Goal: Task Accomplishment & Management: Use online tool/utility

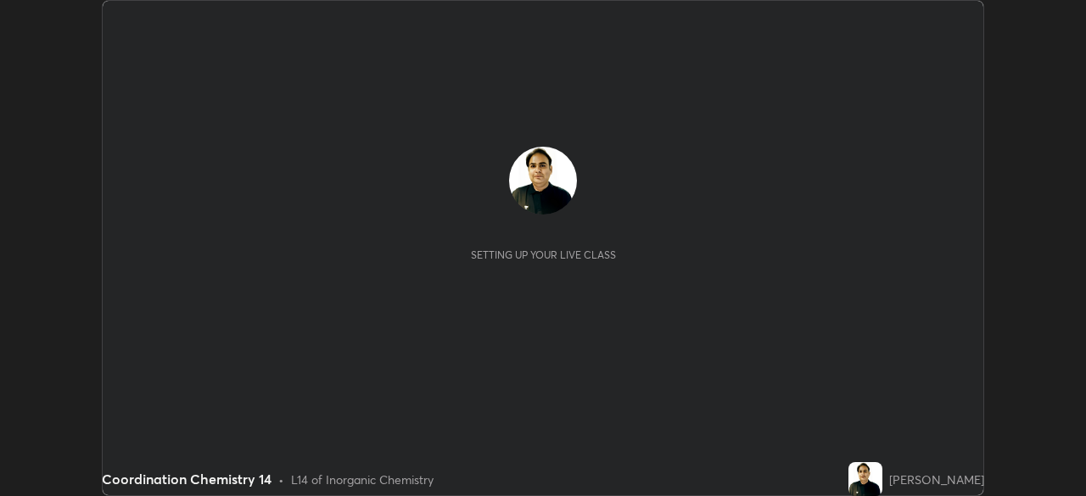
scroll to position [496, 1085]
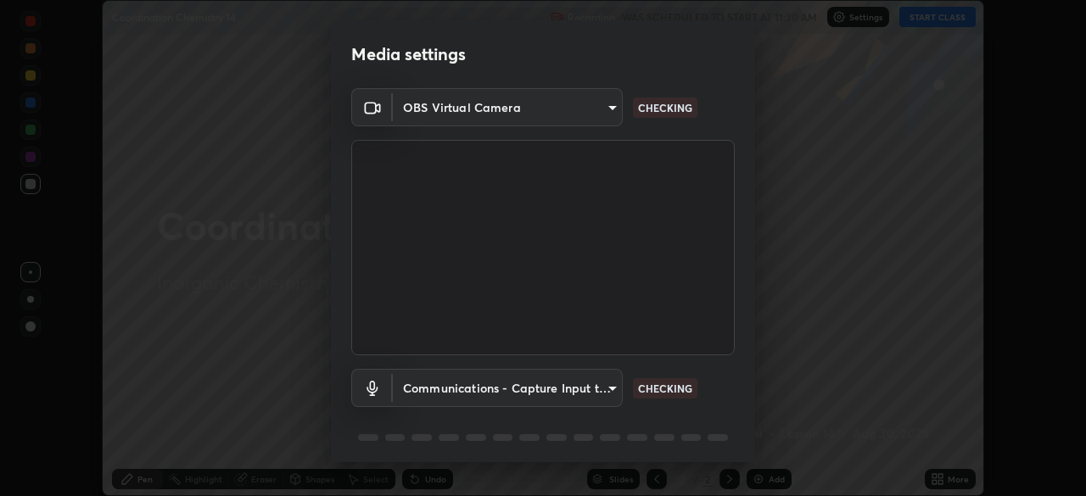
type input "5b992aa0614f8b3d4f44c2af7b6e86d68b9a4b3158581502b975f648e85978ea"
click at [605, 383] on body "Erase all Coordination Chemistry 14 Recording WAS SCHEDULED TO START AT 11:30 A…" at bounding box center [543, 248] width 1086 height 496
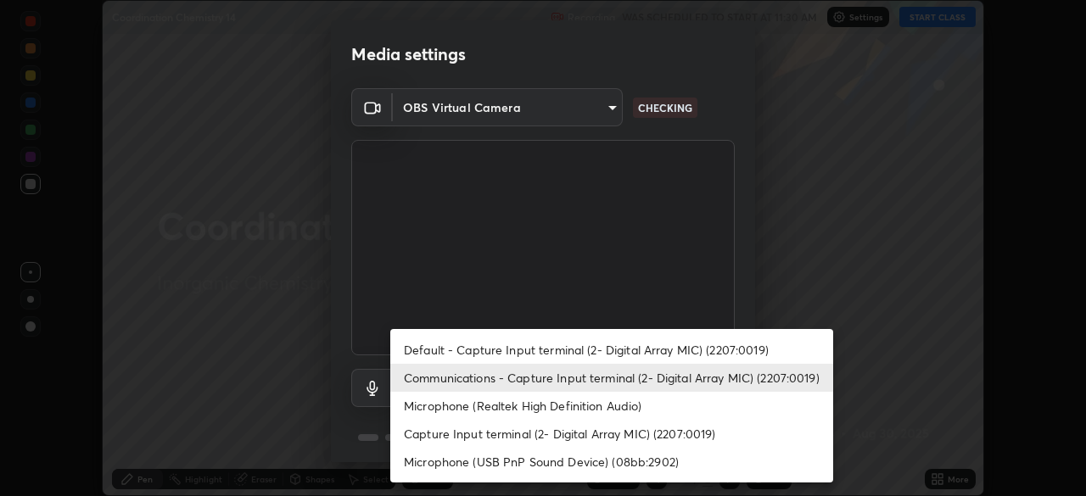
click at [652, 356] on li "Default - Capture Input terminal (2- Digital Array MIC) (2207:0019)" at bounding box center [611, 350] width 443 height 28
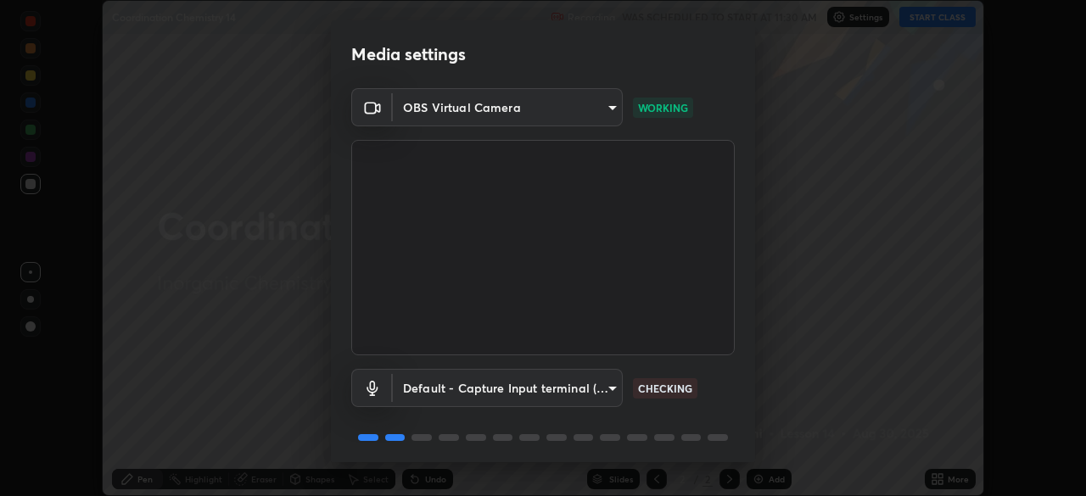
scroll to position [60, 0]
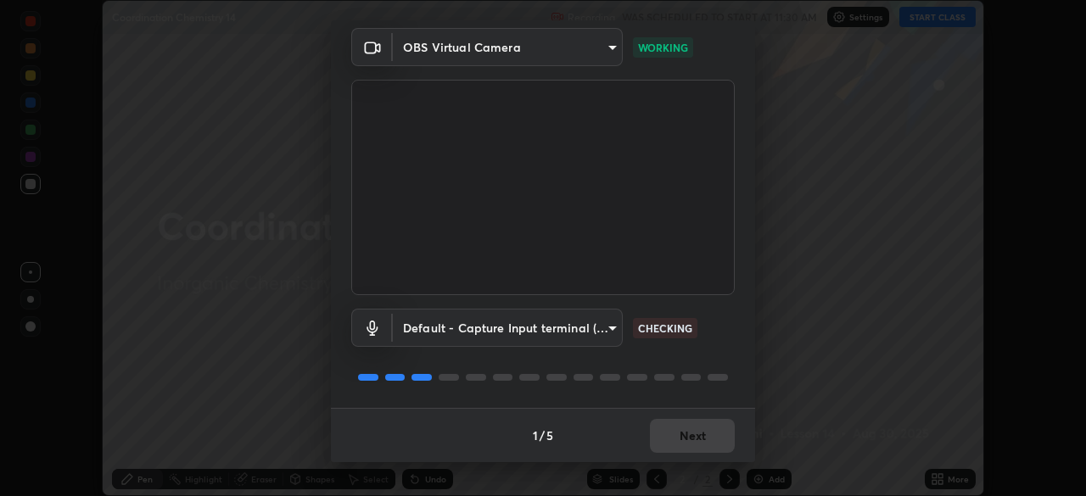
click at [601, 330] on body "Erase all Coordination Chemistry 14 Recording WAS SCHEDULED TO START AT 11:30 A…" at bounding box center [543, 248] width 1086 height 496
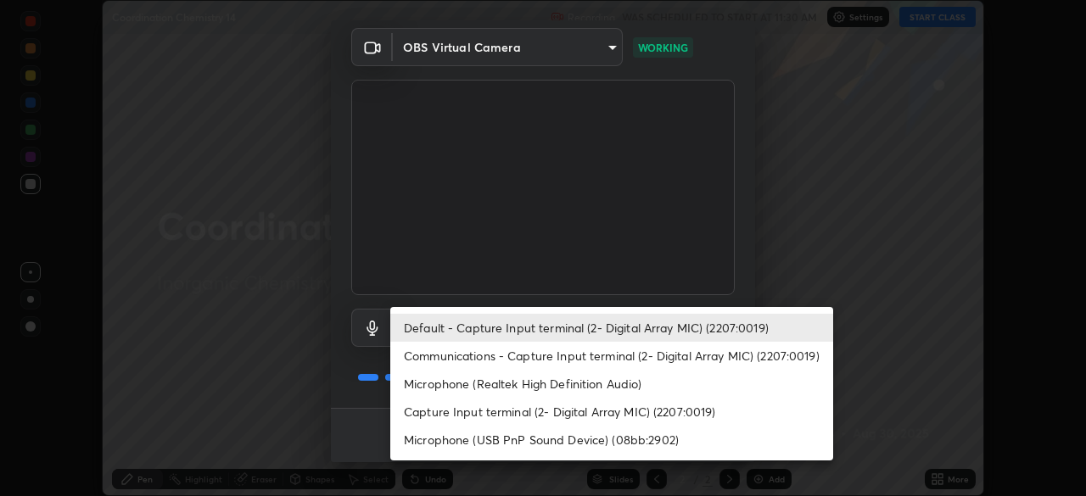
click at [621, 441] on li "Microphone (USB PnP Sound Device) (08bb:2902)" at bounding box center [611, 440] width 443 height 28
type input "81f5517812c337e72fee4e0a14b793878fdd25297423180582f1921de75e8b7e"
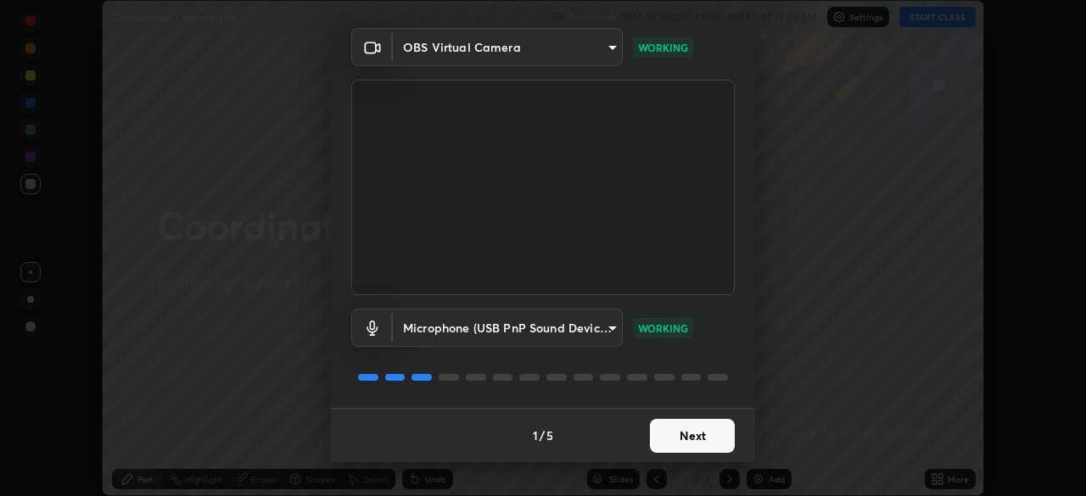
click at [714, 429] on button "Next" at bounding box center [692, 436] width 85 height 34
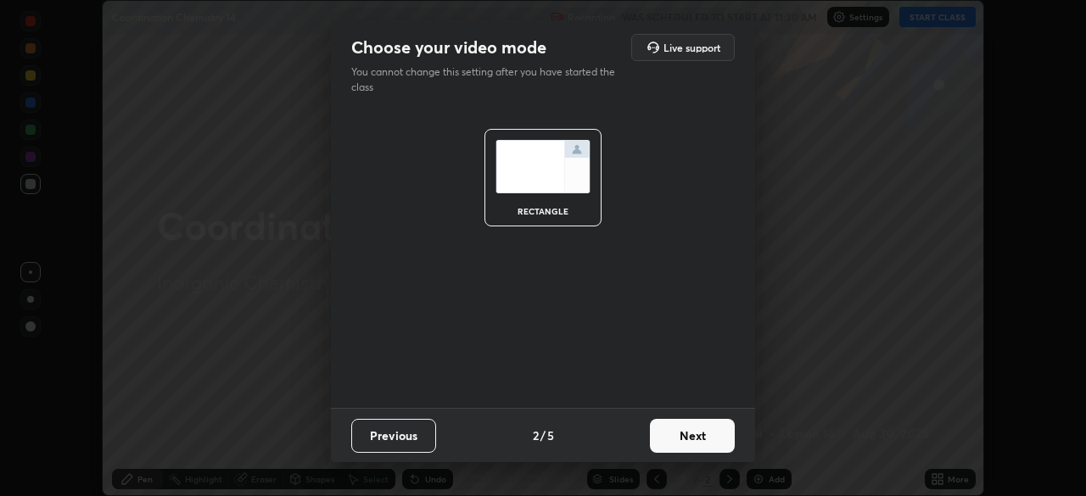
click at [719, 439] on button "Next" at bounding box center [692, 436] width 85 height 34
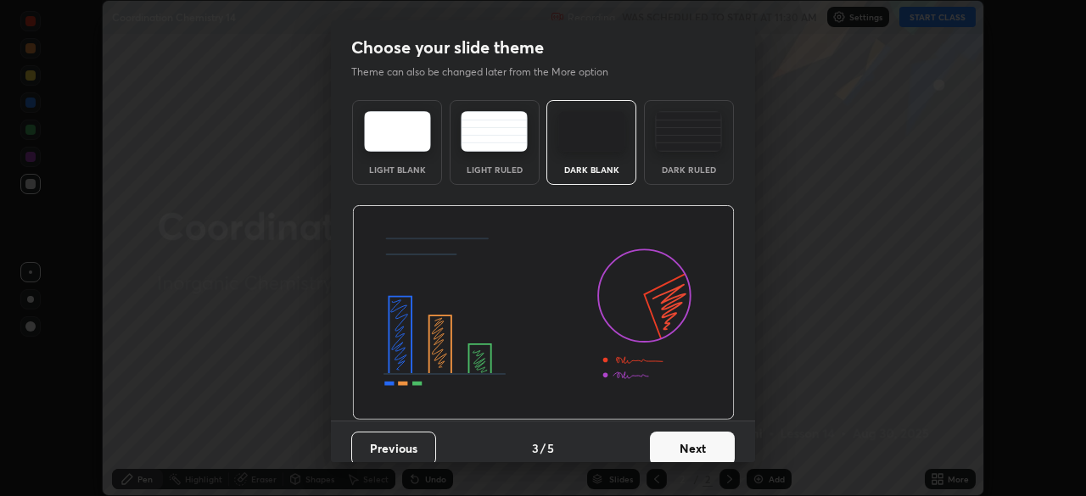
click at [724, 443] on button "Next" at bounding box center [692, 449] width 85 height 34
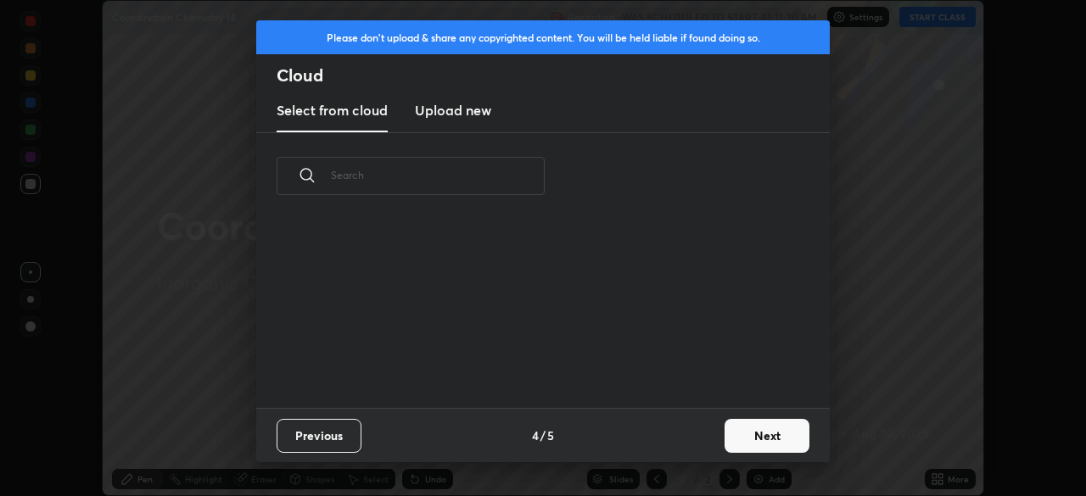
click at [753, 435] on button "Next" at bounding box center [767, 436] width 85 height 34
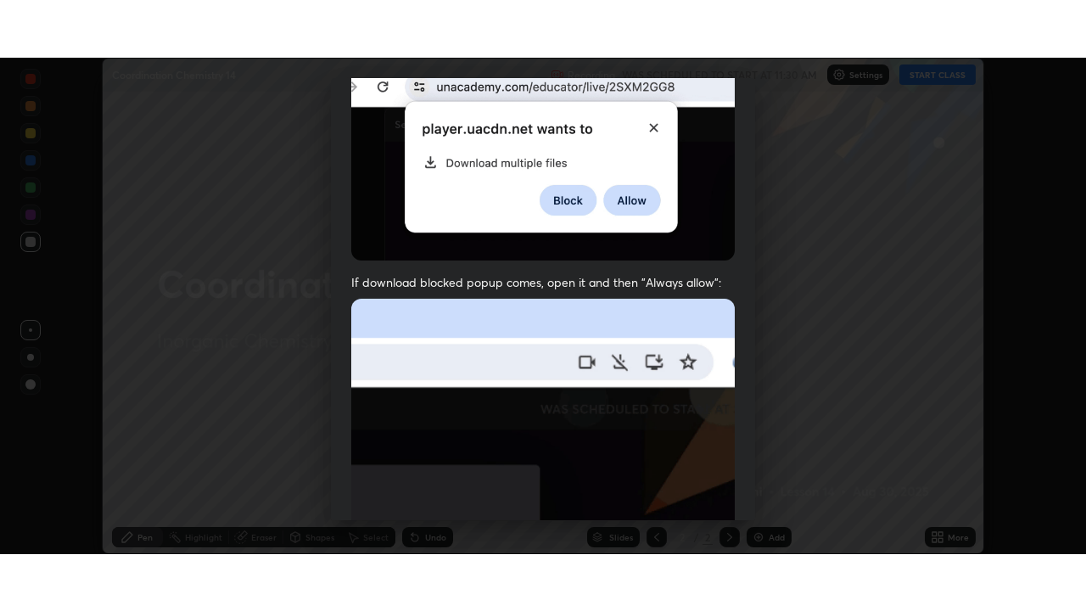
scroll to position [406, 0]
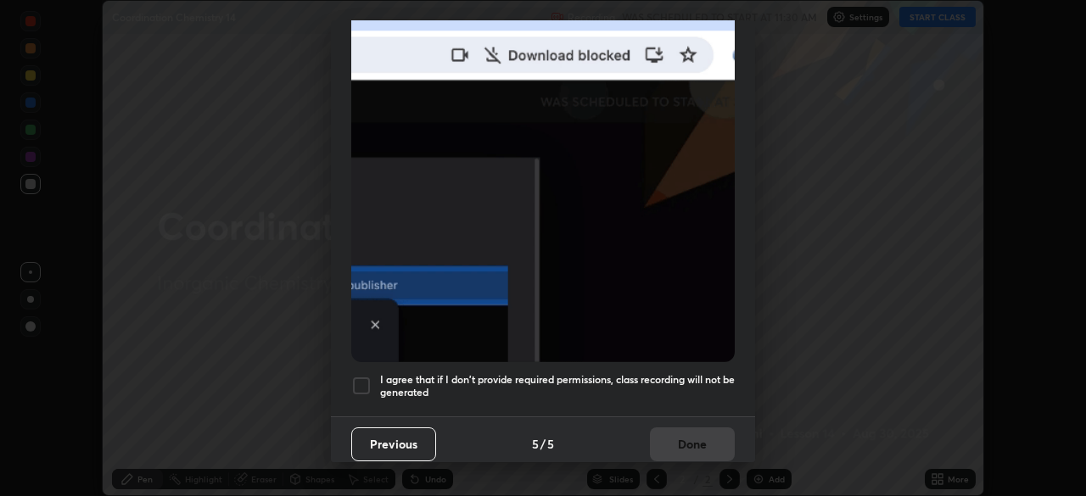
click at [370, 380] on div at bounding box center [361, 386] width 20 height 20
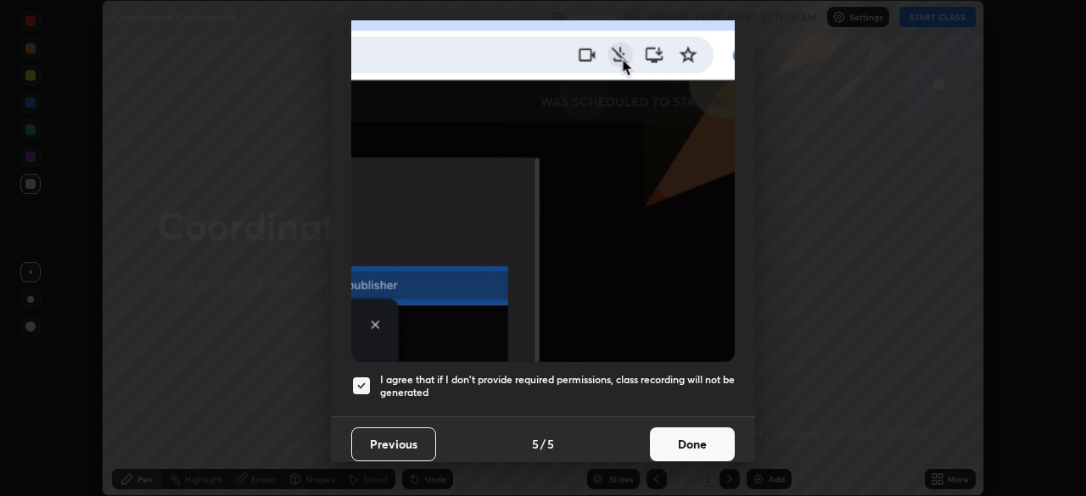
click at [703, 434] on button "Done" at bounding box center [692, 445] width 85 height 34
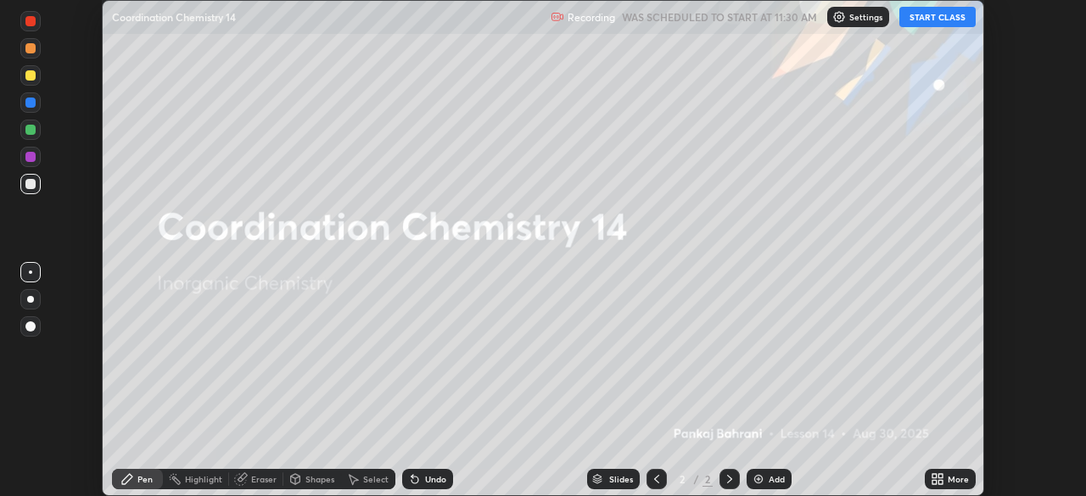
click at [956, 478] on div "More" at bounding box center [958, 479] width 21 height 8
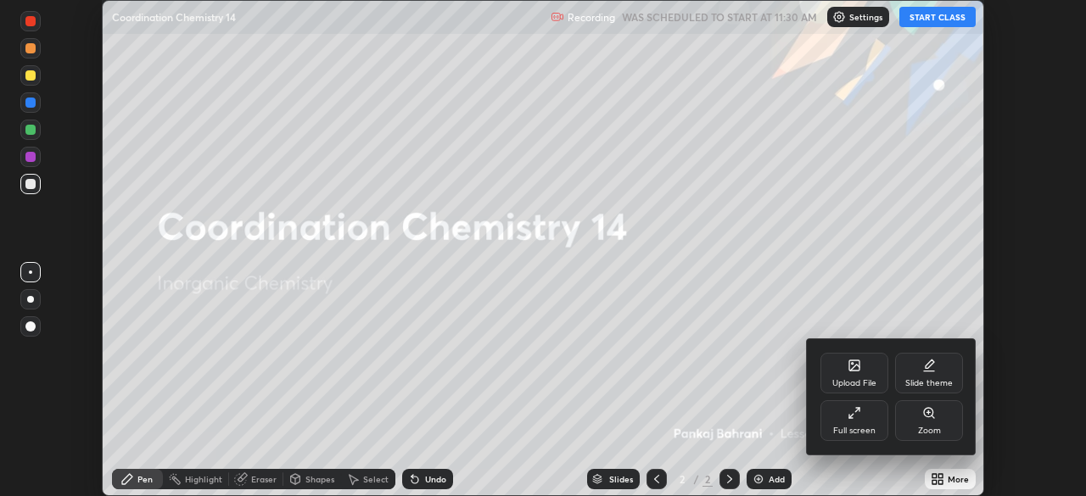
click at [880, 412] on div "Full screen" at bounding box center [854, 420] width 68 height 41
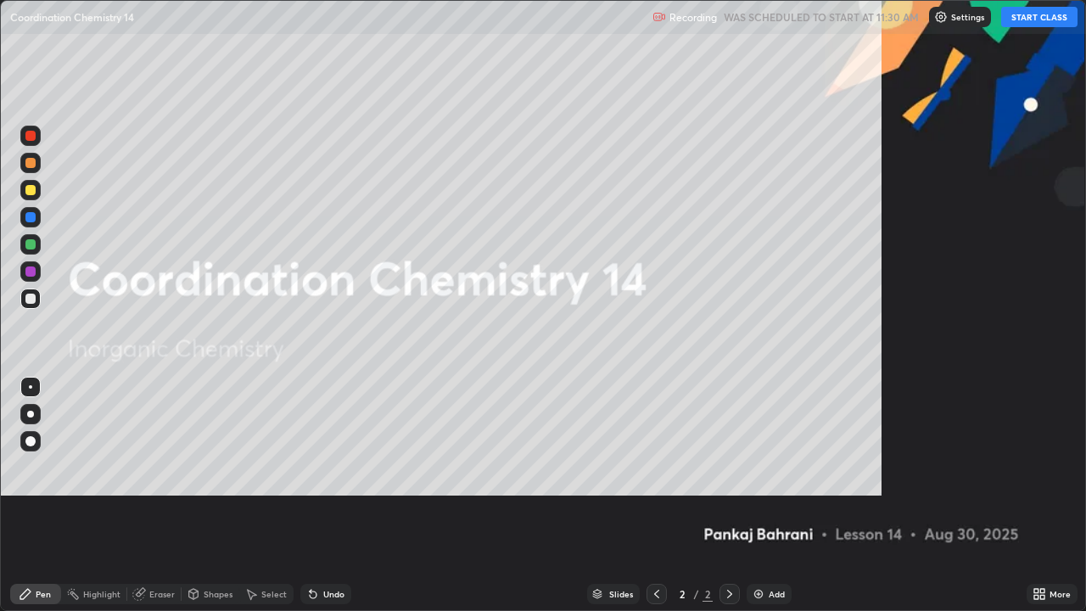
scroll to position [611, 1086]
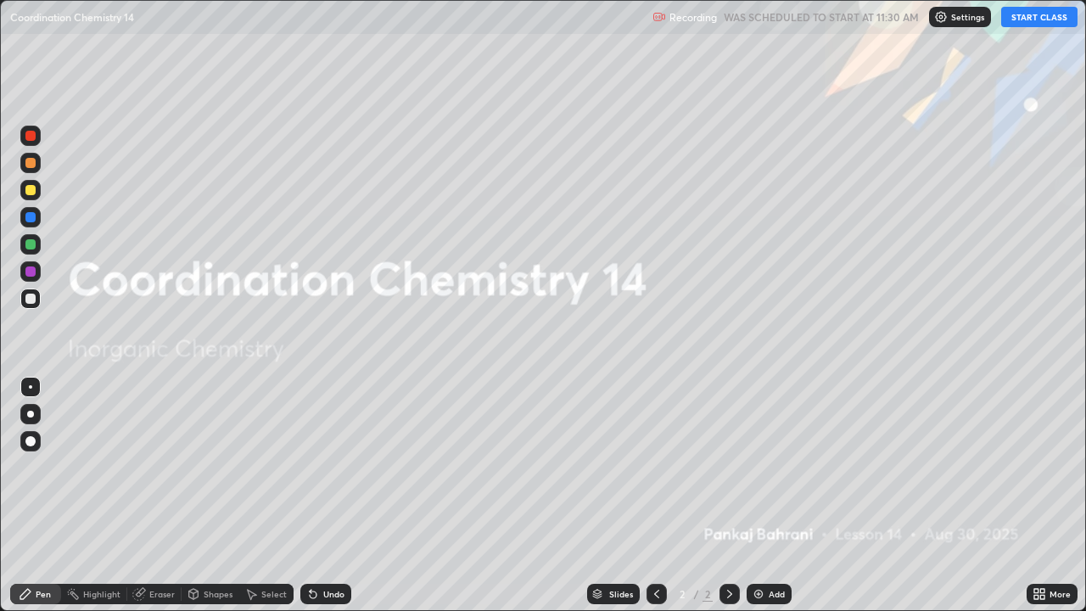
click at [1065, 20] on button "START CLASS" at bounding box center [1039, 17] width 76 height 20
click at [779, 495] on div "Add" at bounding box center [777, 594] width 16 height 8
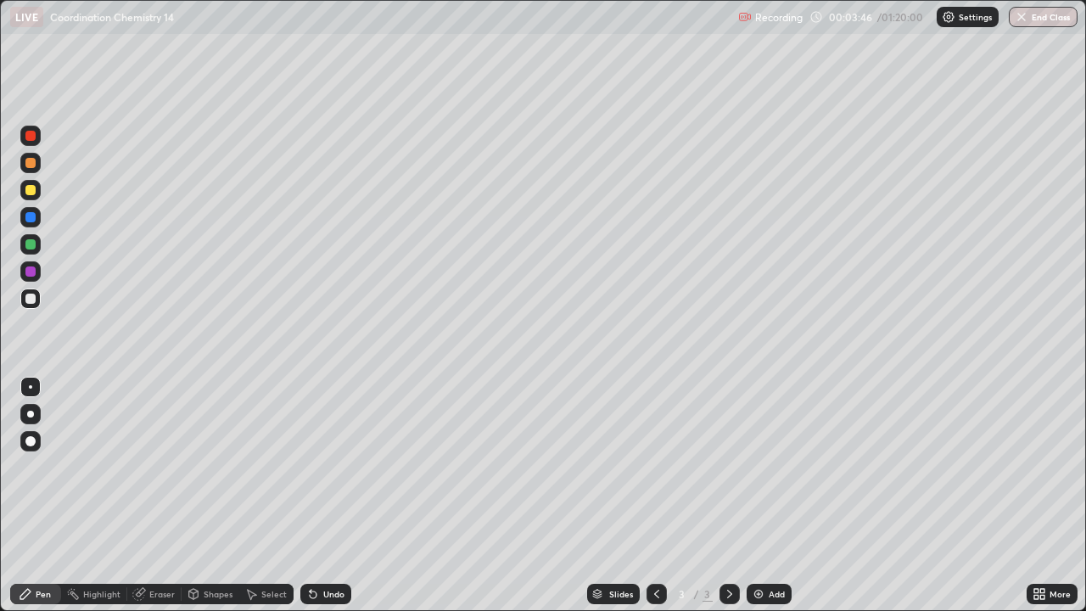
click at [1036, 495] on icon at bounding box center [1036, 591] width 4 height 4
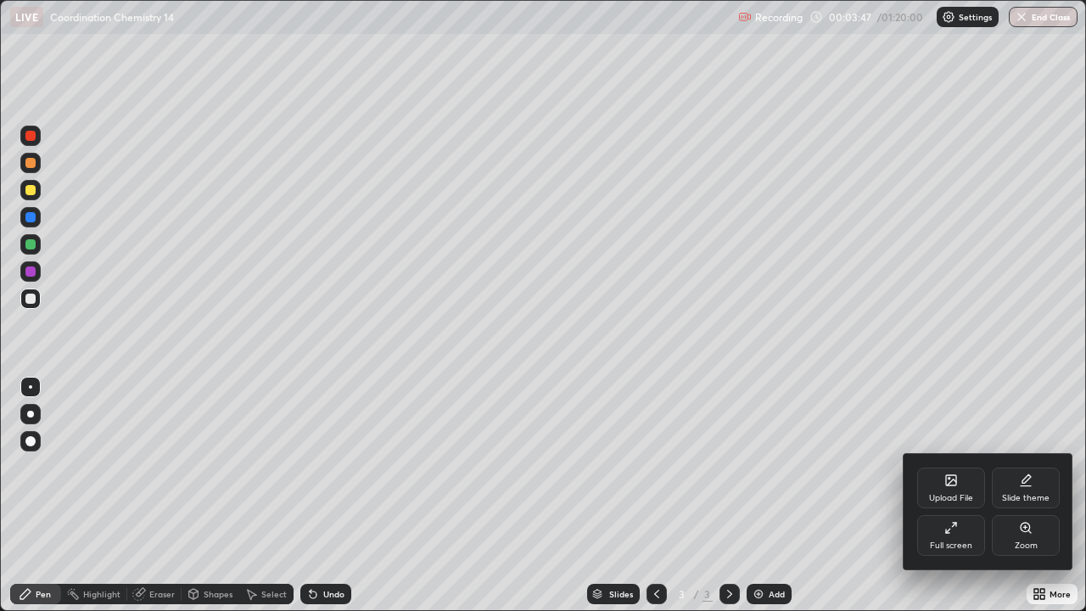
click at [1025, 490] on div "Slide theme" at bounding box center [1026, 487] width 68 height 41
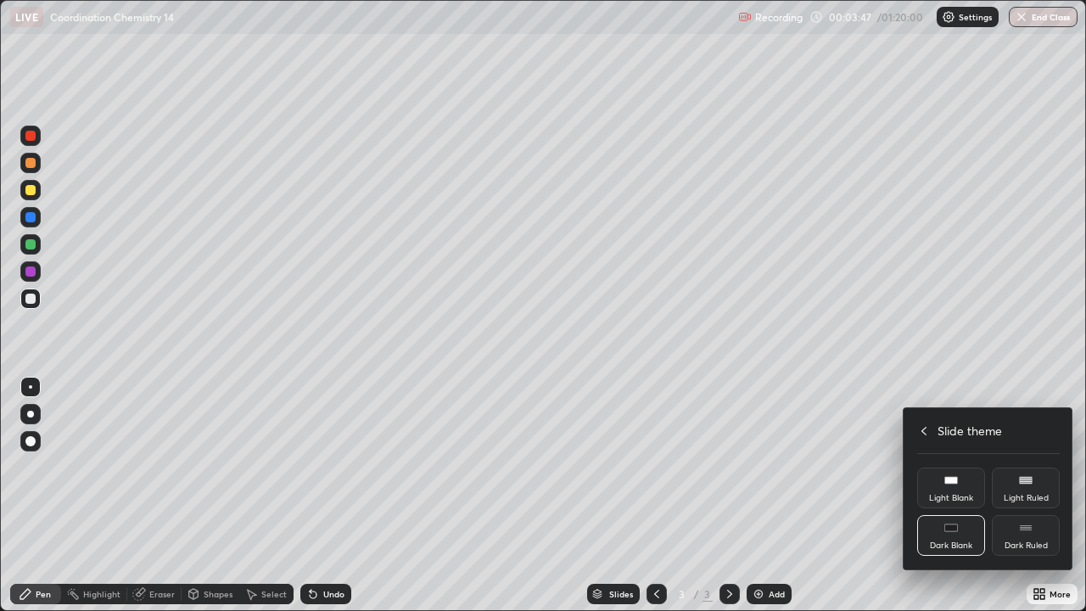
click at [1018, 495] on div "Dark Ruled" at bounding box center [1026, 545] width 43 height 8
click at [923, 431] on icon at bounding box center [924, 431] width 14 height 14
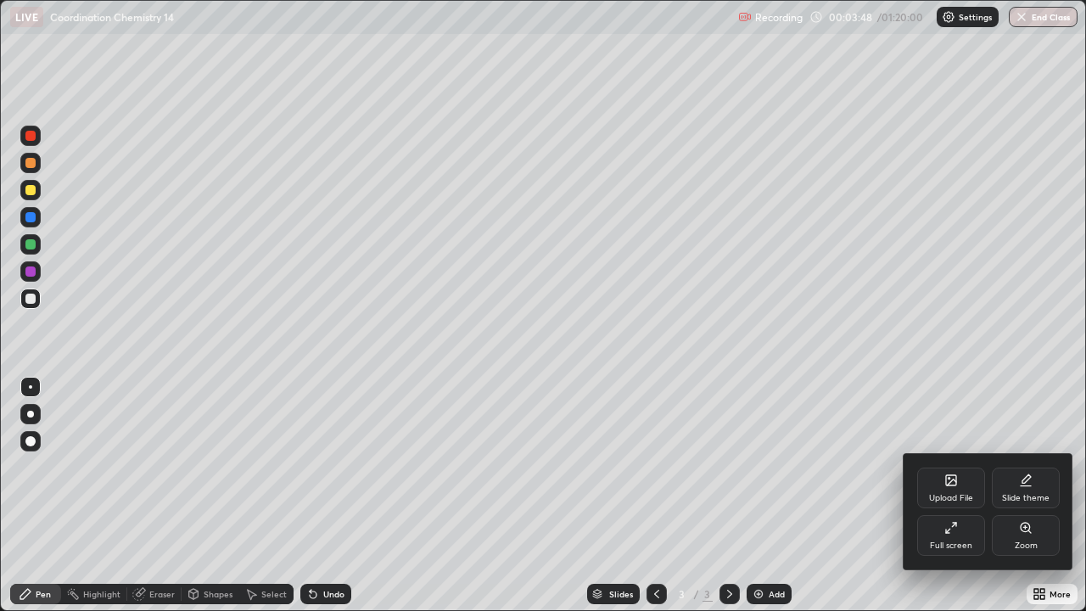
click at [919, 360] on div at bounding box center [543, 305] width 1086 height 611
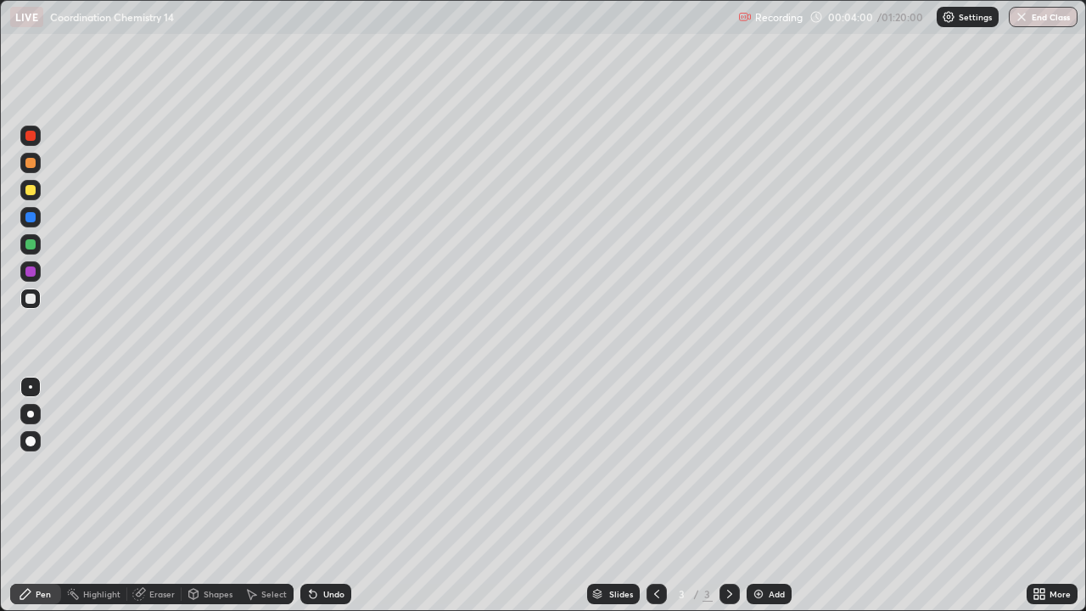
click at [36, 165] on div at bounding box center [30, 163] width 20 height 20
click at [31, 191] on div at bounding box center [30, 190] width 10 height 10
click at [34, 245] on div at bounding box center [30, 244] width 10 height 10
click at [34, 301] on div at bounding box center [30, 299] width 10 height 10
click at [1066, 495] on div "More" at bounding box center [1059, 594] width 21 height 8
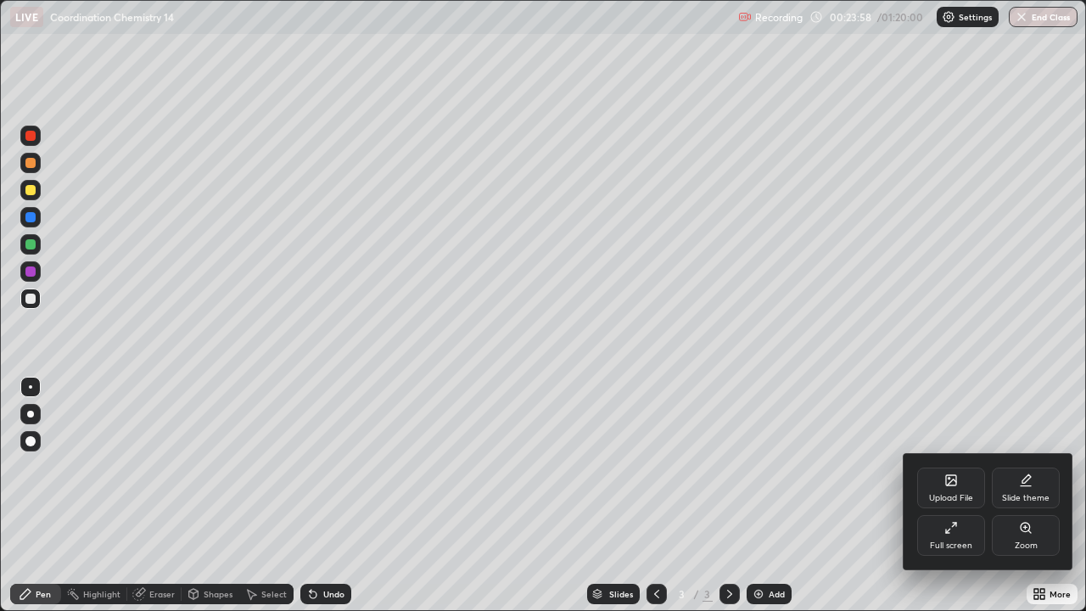
click at [973, 484] on div "Upload File" at bounding box center [951, 487] width 68 height 41
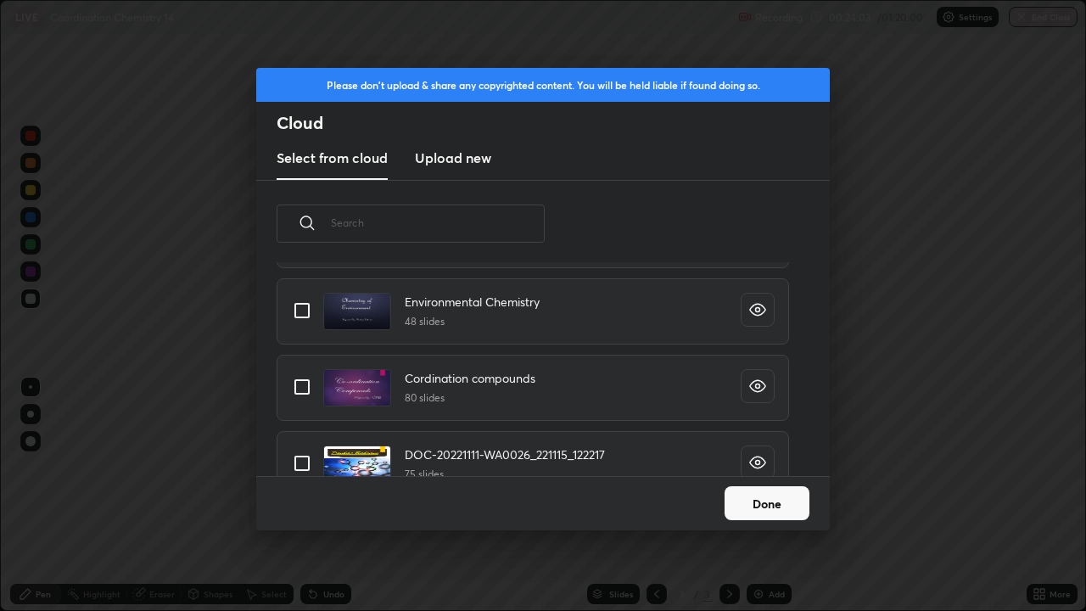
scroll to position [178, 0]
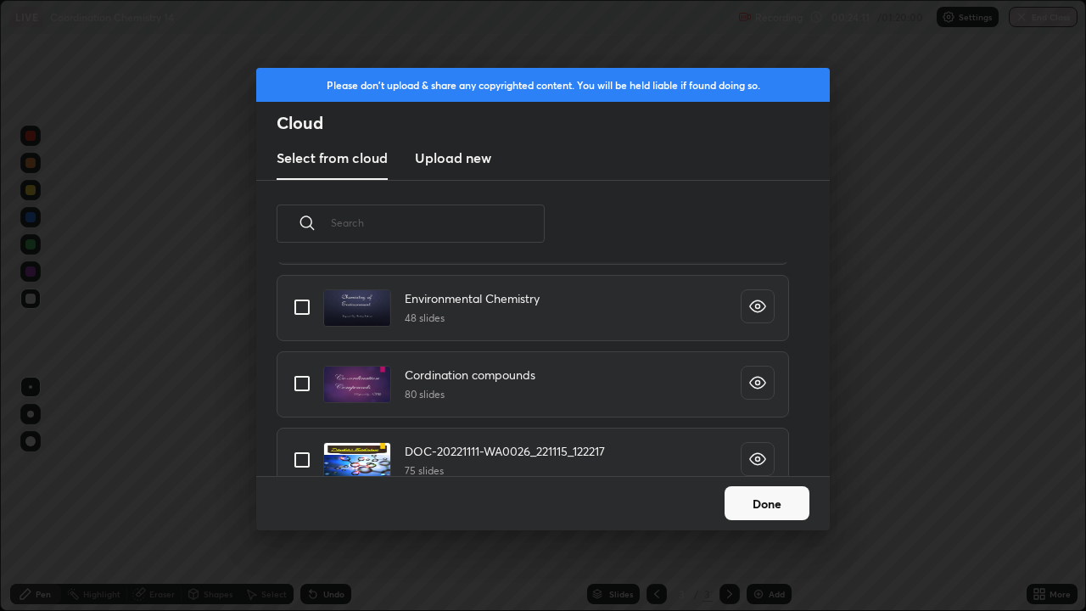
click at [792, 489] on button "Done" at bounding box center [767, 503] width 85 height 34
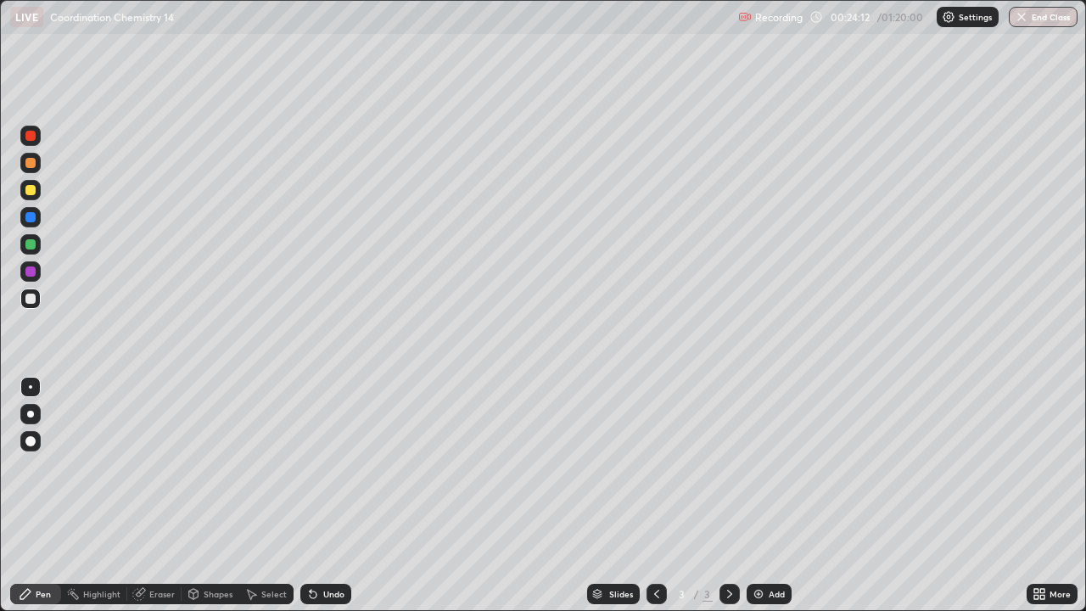
click at [781, 495] on div "Add" at bounding box center [777, 594] width 16 height 8
click at [38, 192] on div at bounding box center [30, 190] width 20 height 20
click at [775, 495] on div "Add" at bounding box center [777, 594] width 16 height 8
click at [653, 495] on icon at bounding box center [657, 594] width 14 height 14
click at [728, 495] on icon at bounding box center [730, 594] width 14 height 14
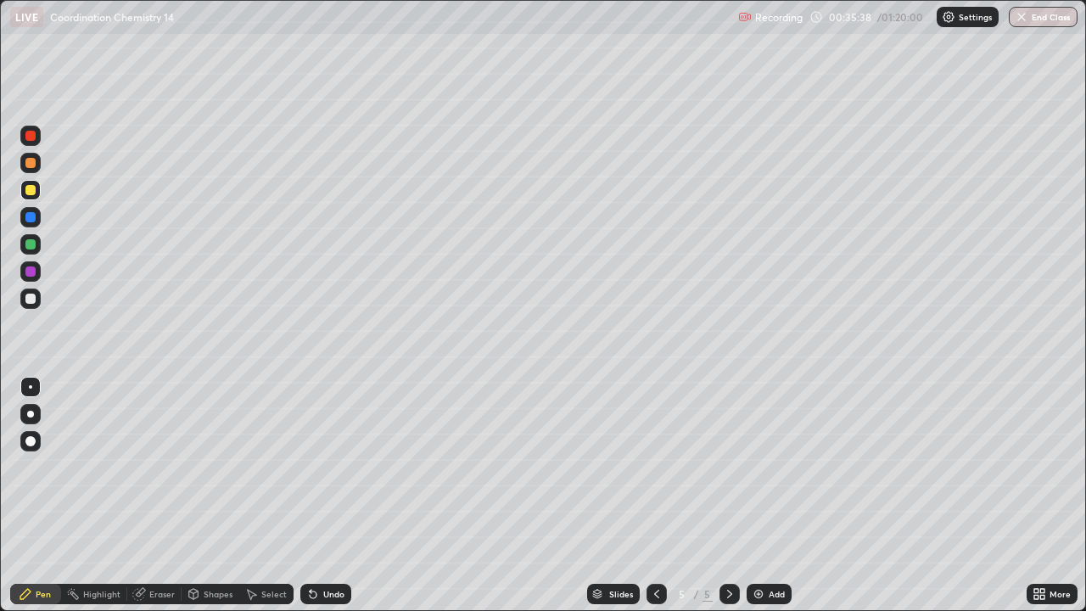
click at [766, 495] on div "Add" at bounding box center [769, 594] width 45 height 20
click at [38, 305] on div at bounding box center [30, 298] width 20 height 20
click at [340, 495] on div "Undo" at bounding box center [333, 594] width 21 height 8
click at [1040, 495] on icon at bounding box center [1040, 594] width 14 height 14
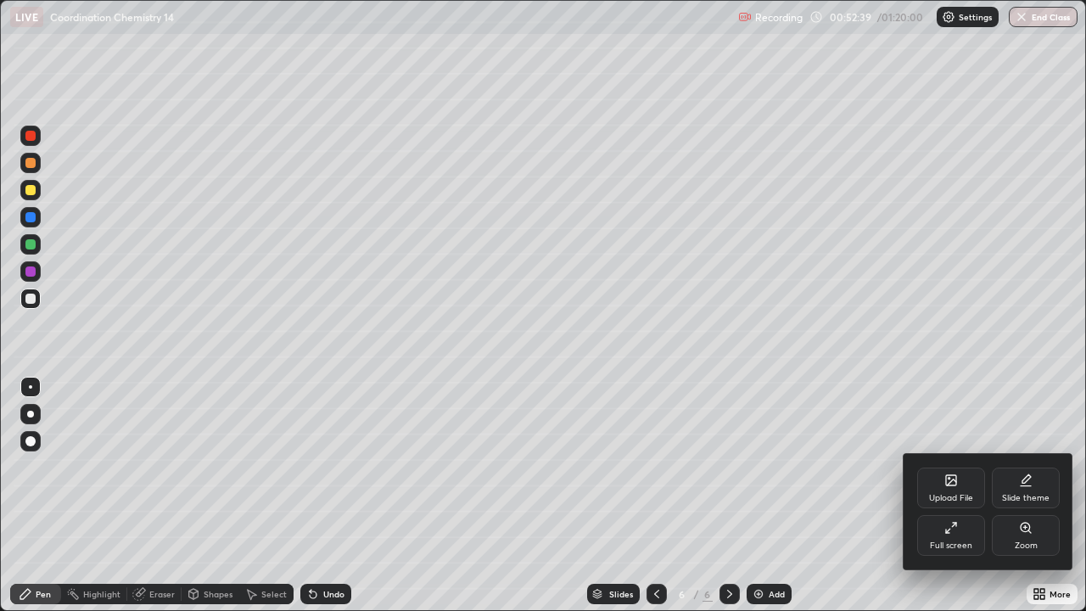
click at [966, 494] on div "Upload File" at bounding box center [951, 498] width 44 height 8
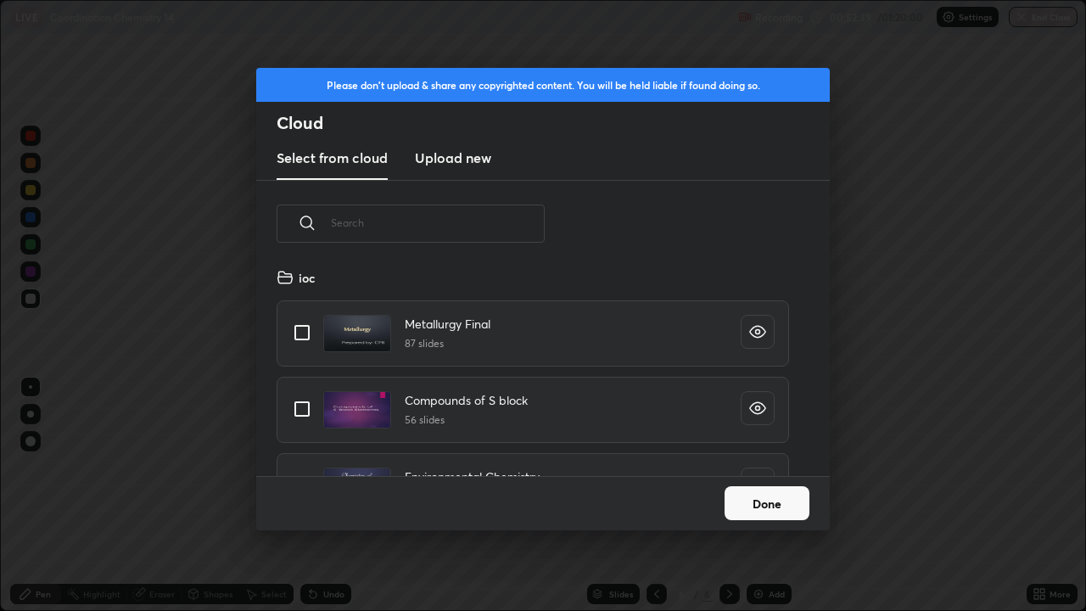
scroll to position [209, 545]
click at [520, 221] on input "text" at bounding box center [438, 223] width 214 height 72
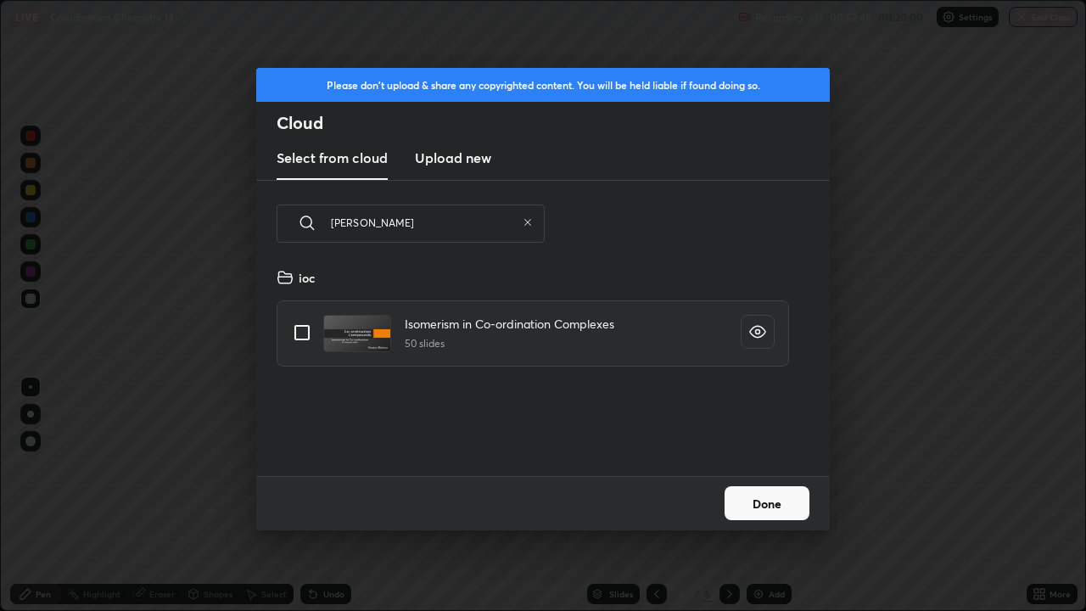
type input "[PERSON_NAME]"
click at [304, 331] on input "grid" at bounding box center [302, 333] width 36 height 36
checkbox input "true"
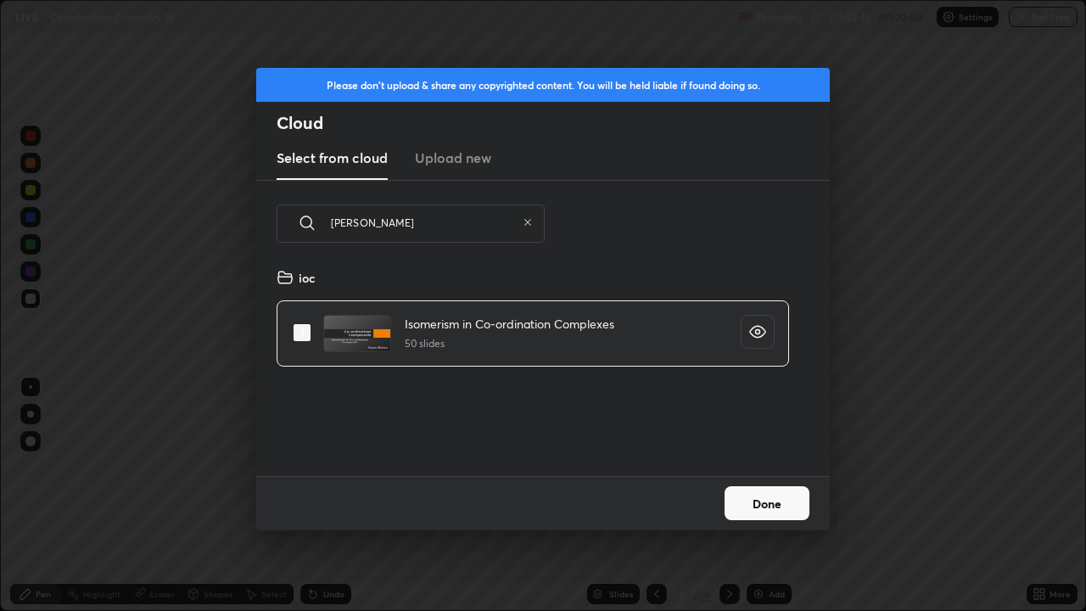
click at [757, 495] on button "Done" at bounding box center [767, 503] width 85 height 34
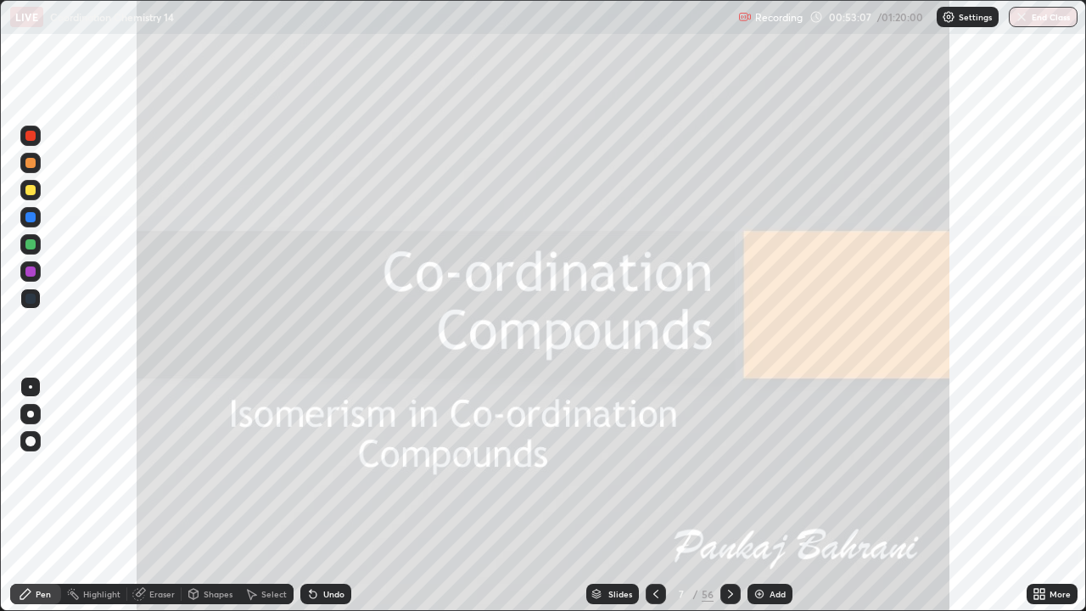
click at [728, 495] on icon at bounding box center [730, 594] width 5 height 8
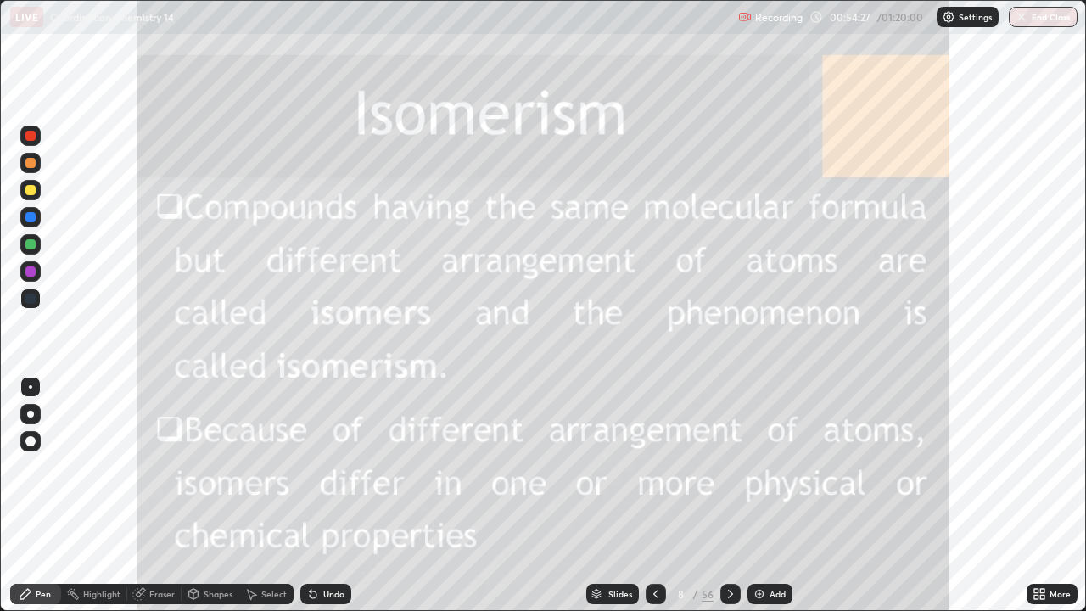
click at [654, 495] on icon at bounding box center [656, 594] width 14 height 14
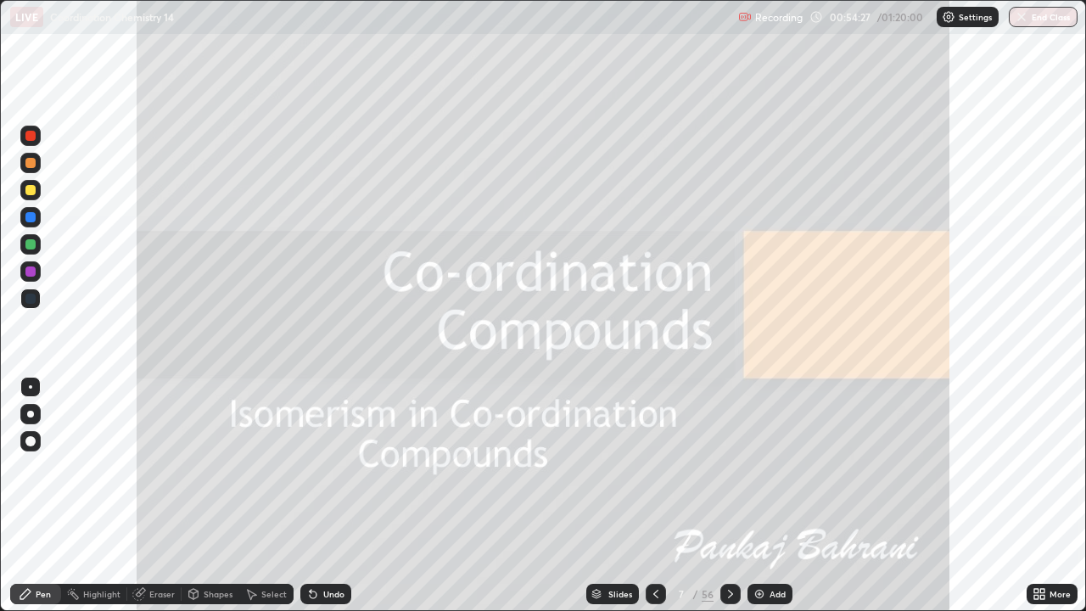
click at [653, 495] on icon at bounding box center [656, 594] width 14 height 14
click at [652, 495] on icon at bounding box center [656, 594] width 14 height 14
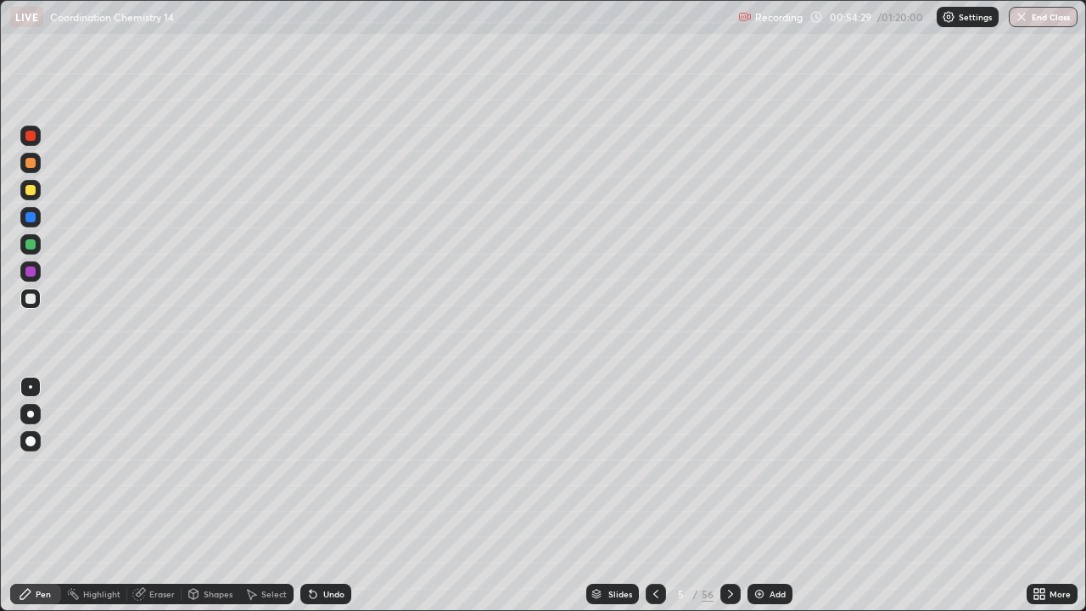
click at [724, 495] on icon at bounding box center [731, 594] width 14 height 14
click at [728, 495] on icon at bounding box center [731, 594] width 14 height 14
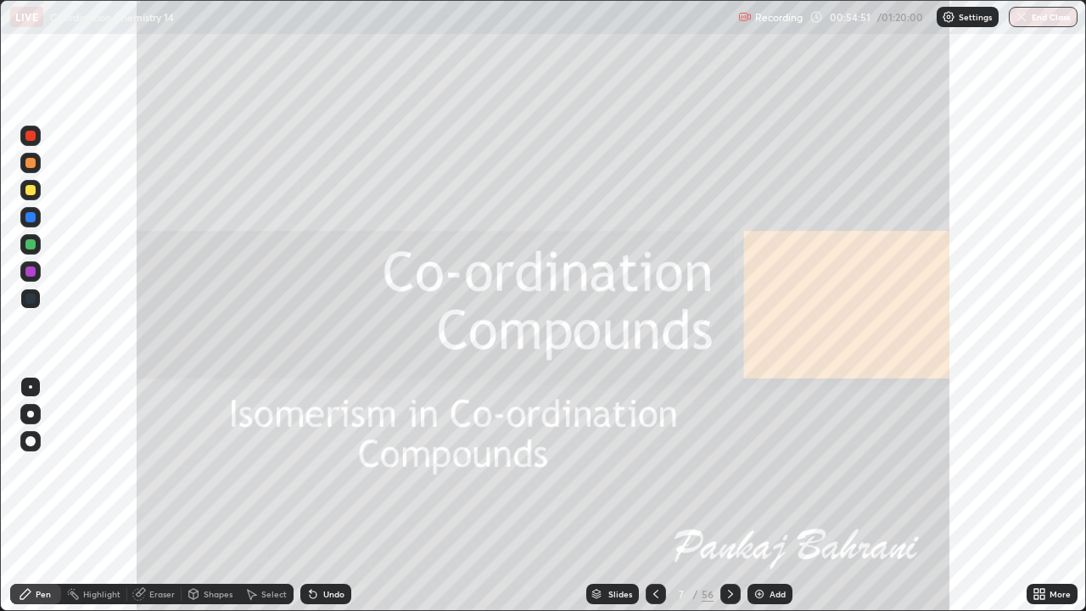
click at [734, 495] on div at bounding box center [730, 594] width 20 height 20
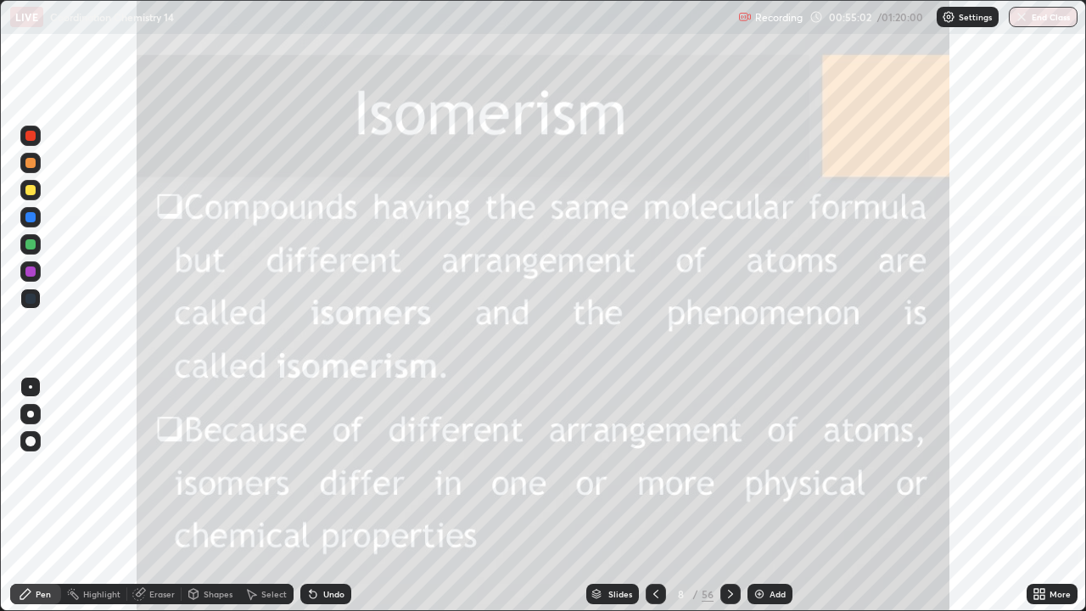
click at [726, 495] on icon at bounding box center [731, 594] width 14 height 14
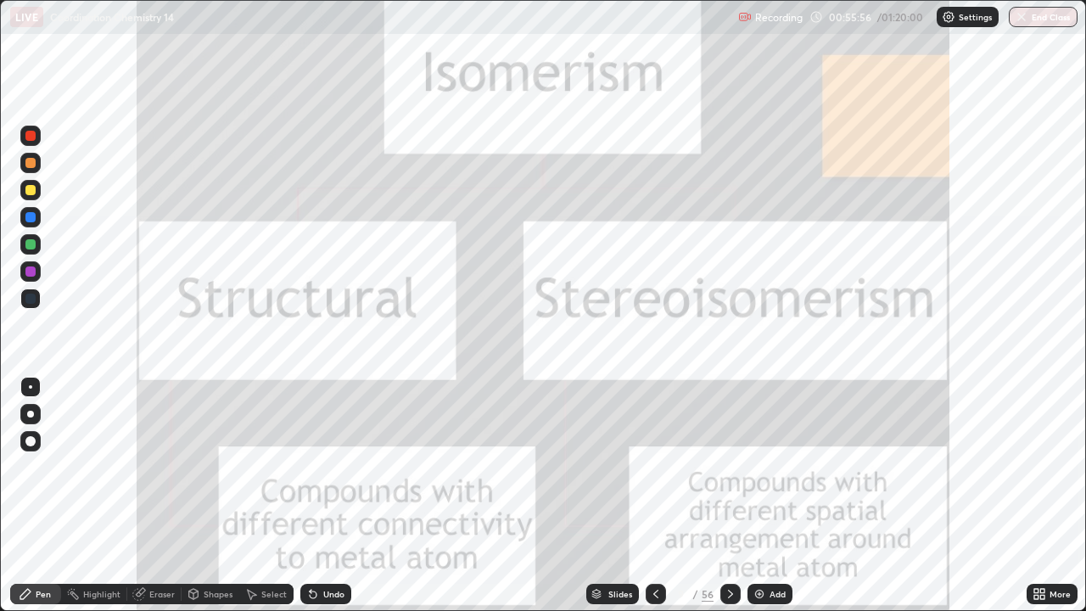
click at [727, 495] on icon at bounding box center [731, 594] width 14 height 14
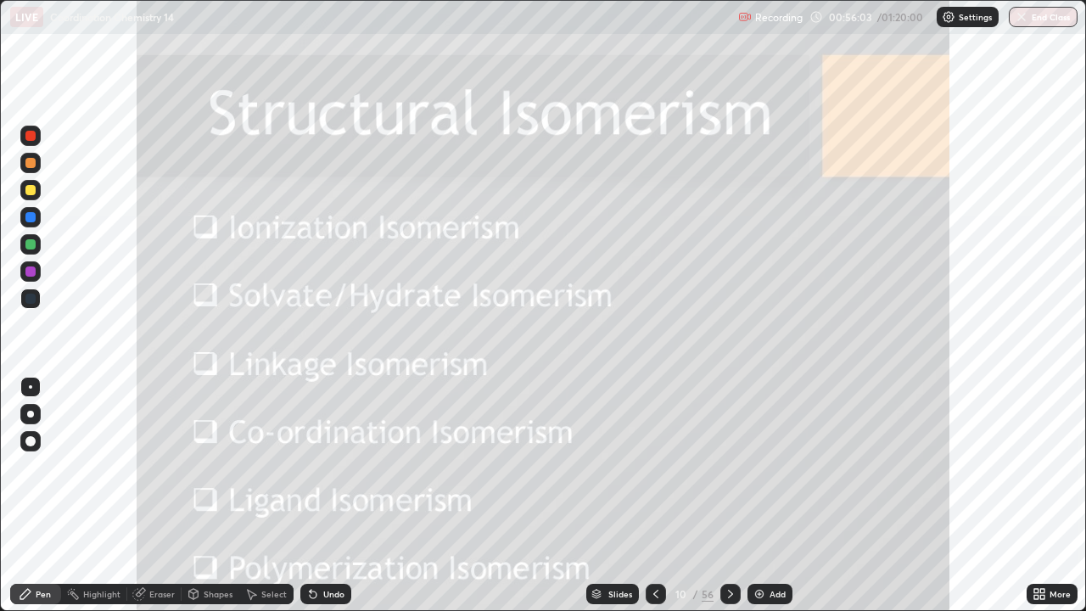
click at [605, 495] on div "Slides" at bounding box center [612, 594] width 53 height 20
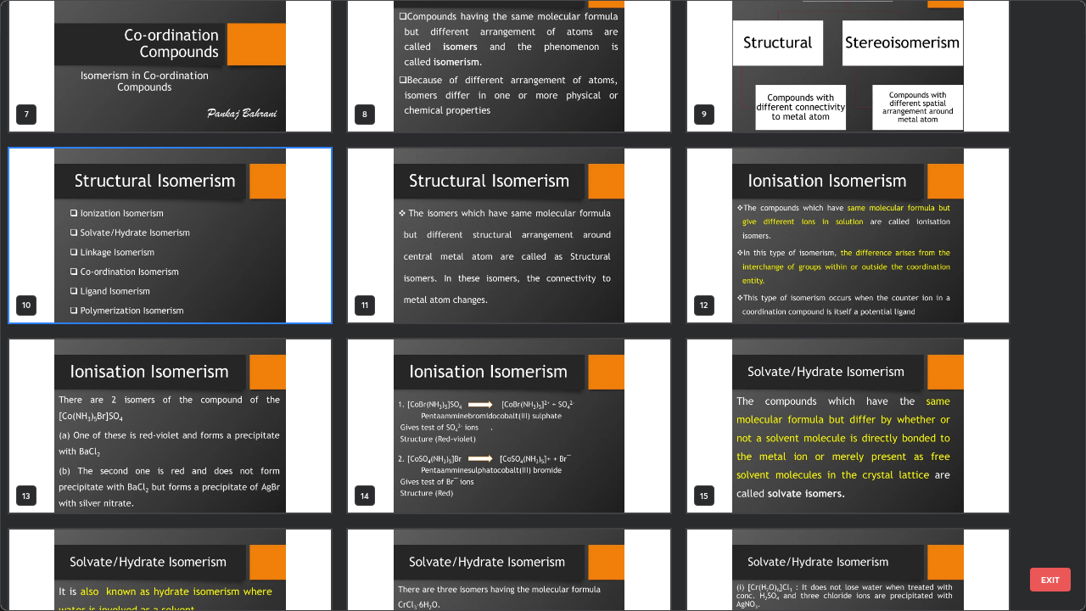
scroll to position [434, 0]
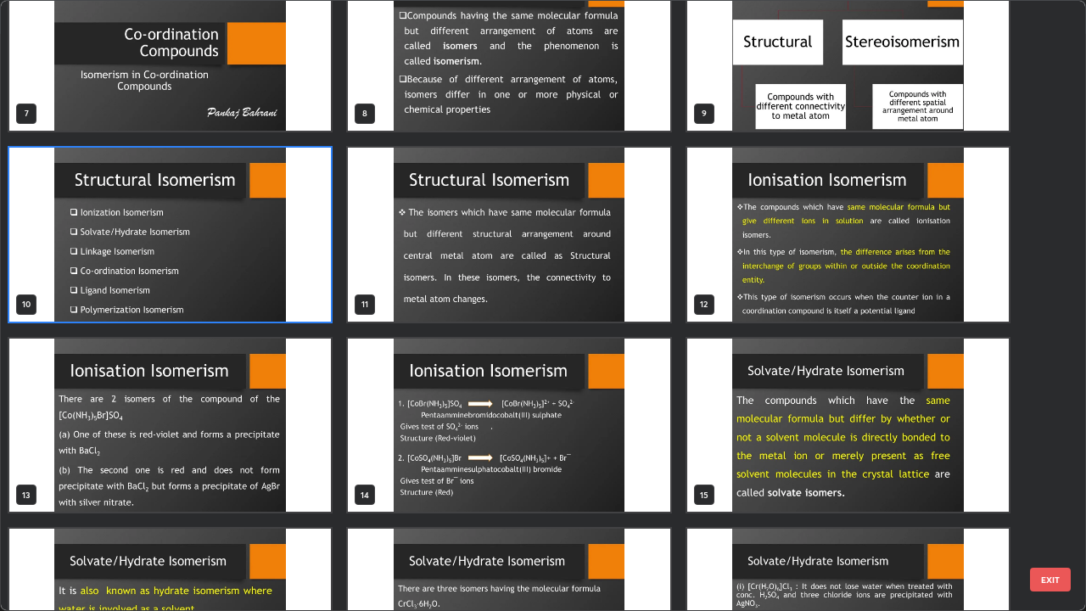
click at [403, 288] on img "grid" at bounding box center [509, 235] width 322 height 174
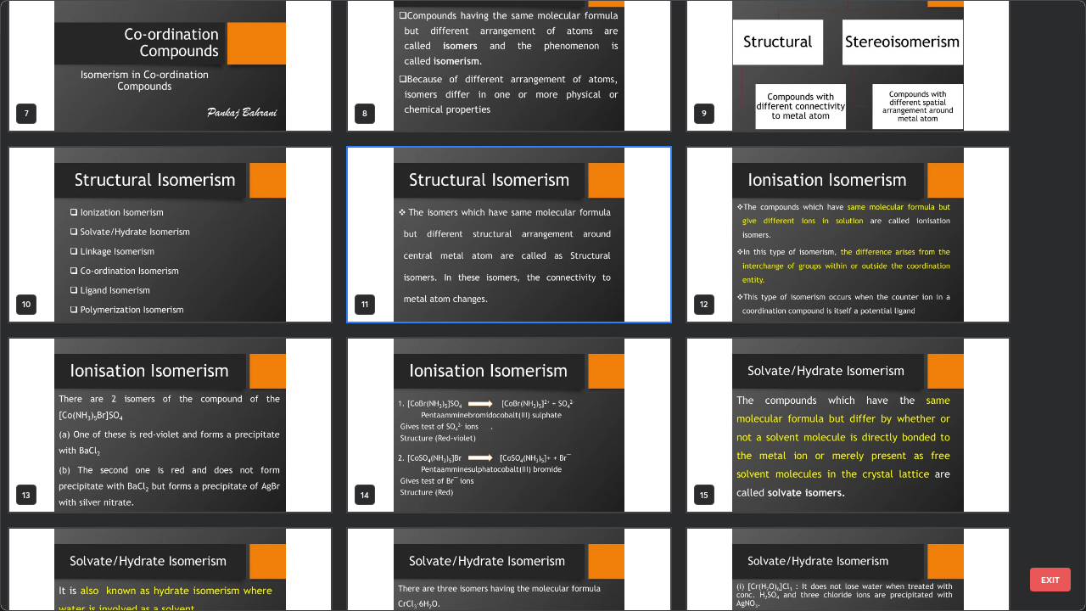
click at [405, 287] on img "grid" at bounding box center [509, 235] width 322 height 174
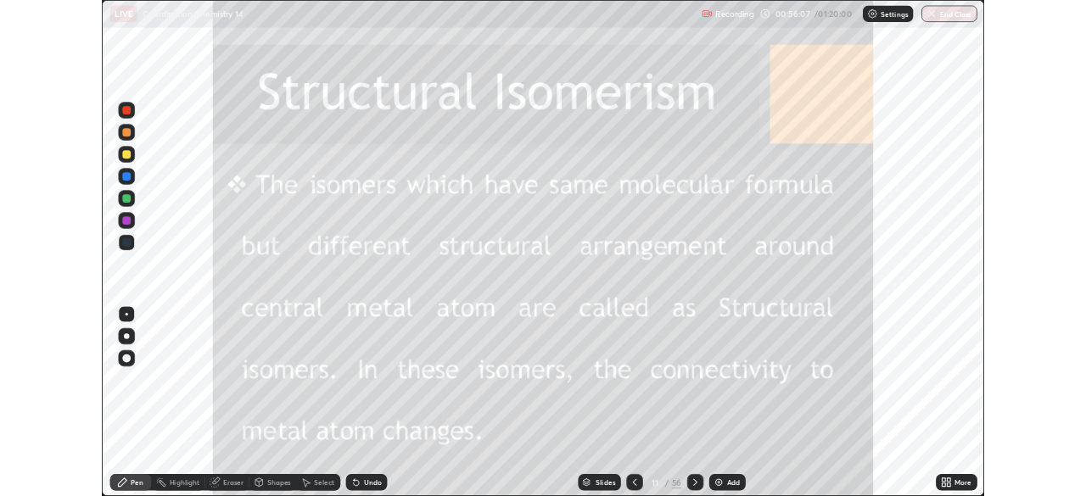
scroll to position [0, 0]
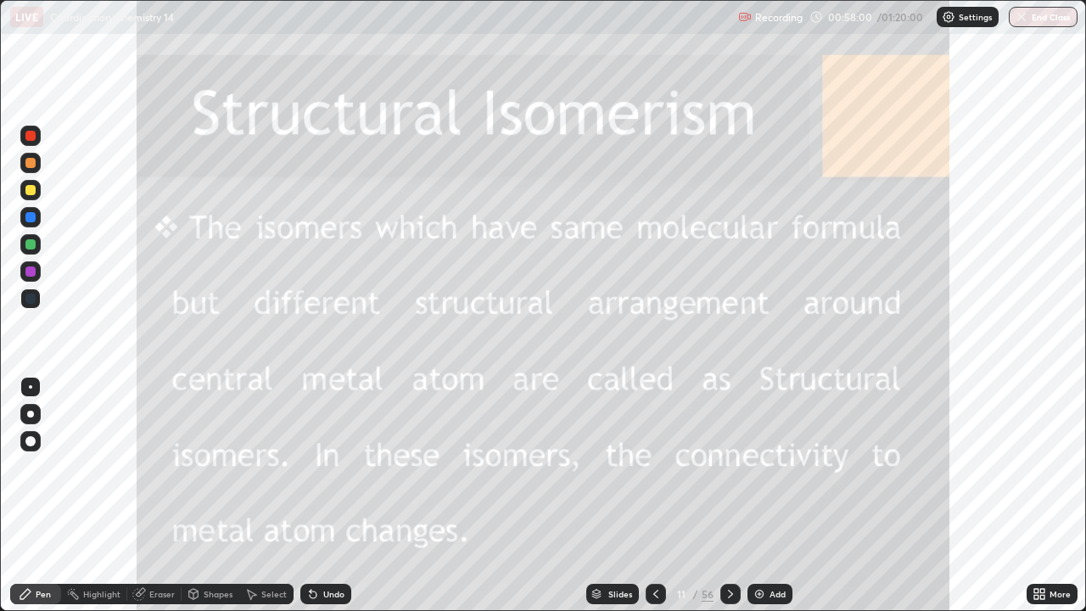
click at [663, 495] on div at bounding box center [656, 594] width 20 height 20
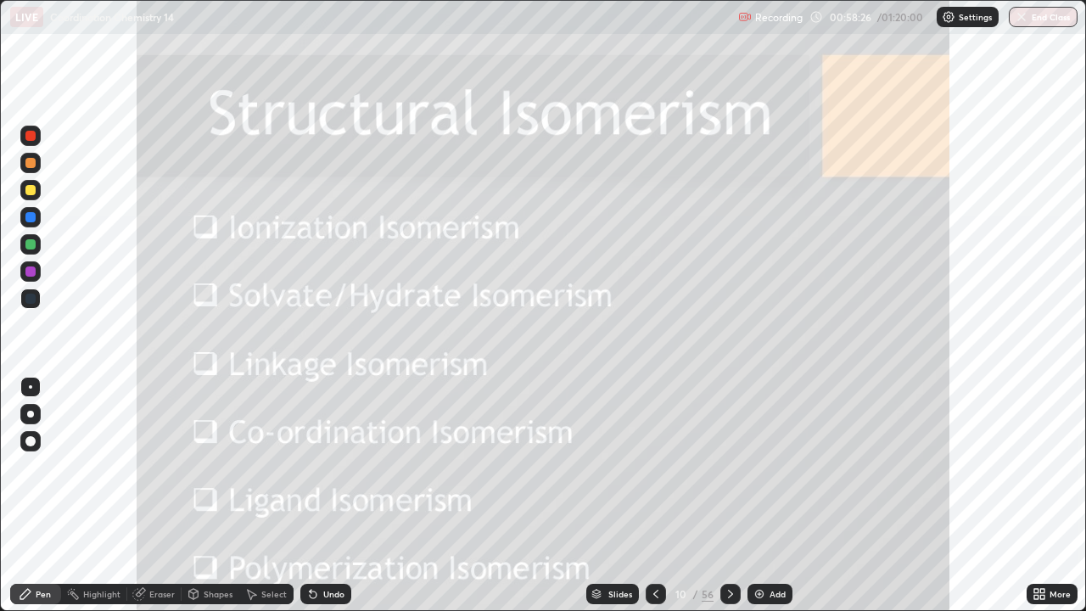
click at [726, 495] on icon at bounding box center [731, 594] width 14 height 14
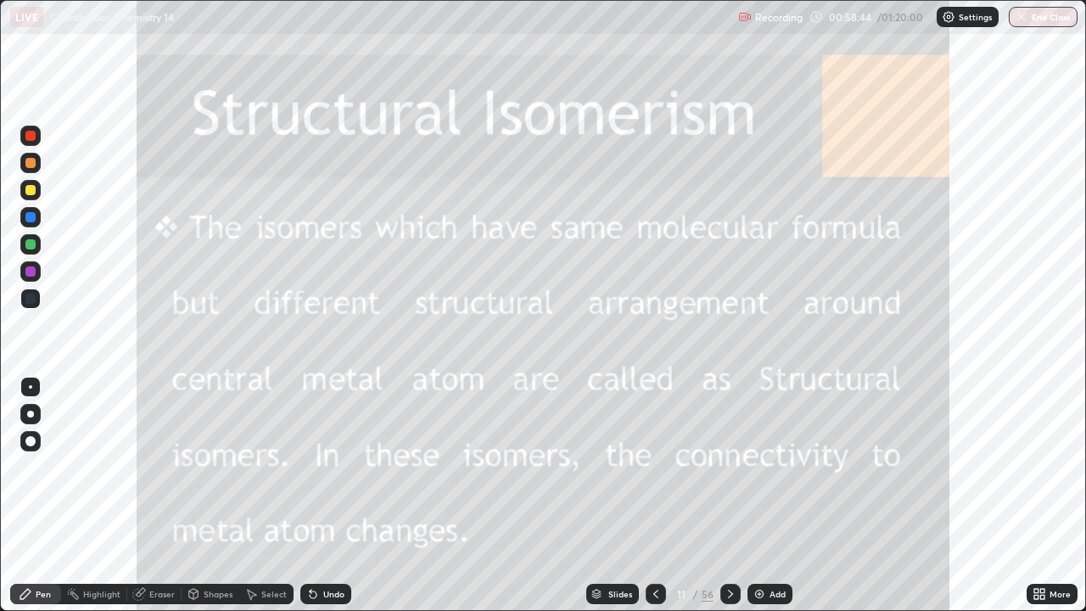
click at [737, 495] on div at bounding box center [730, 594] width 20 height 20
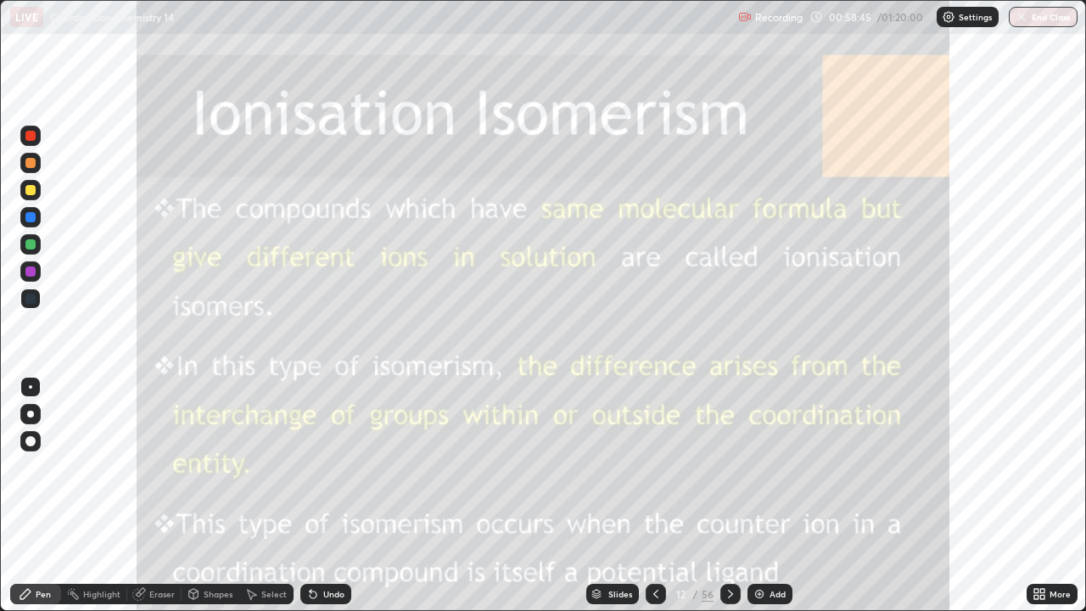
click at [728, 495] on icon at bounding box center [730, 594] width 5 height 8
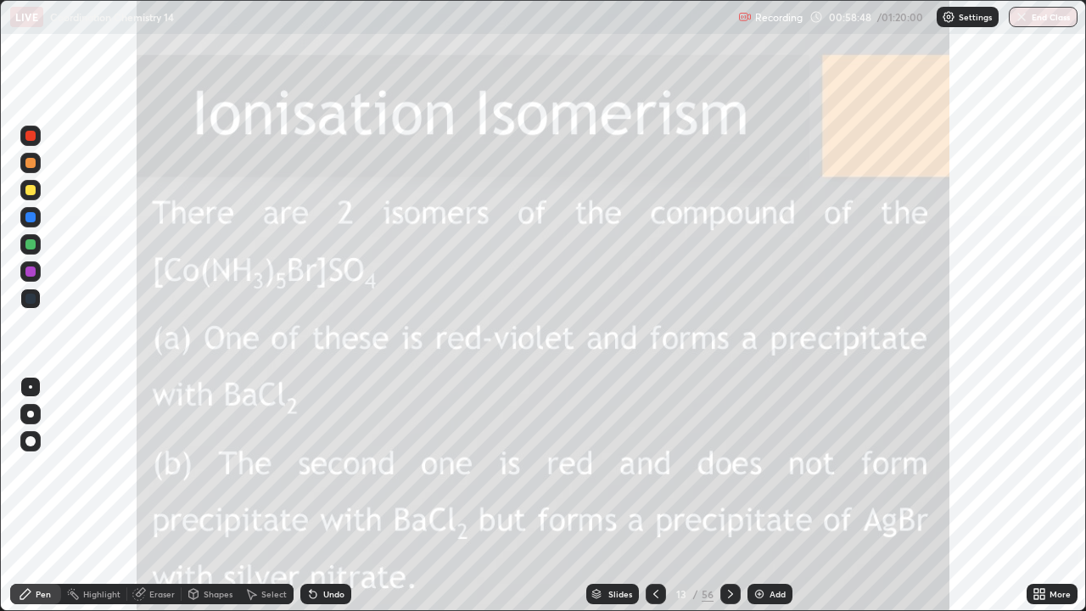
click at [730, 495] on icon at bounding box center [731, 594] width 14 height 14
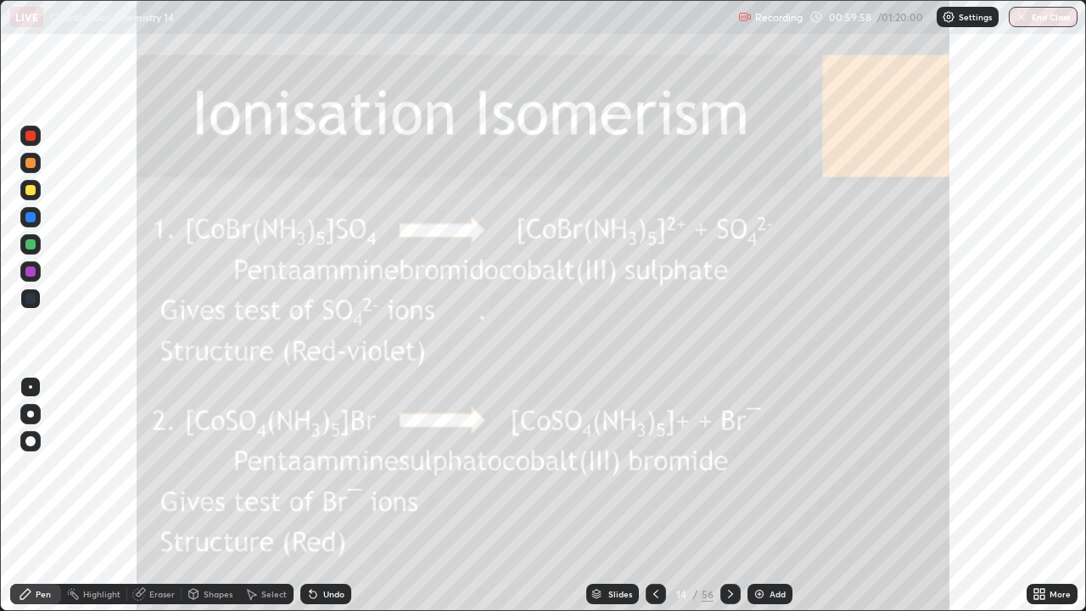
click at [654, 495] on icon at bounding box center [655, 594] width 5 height 8
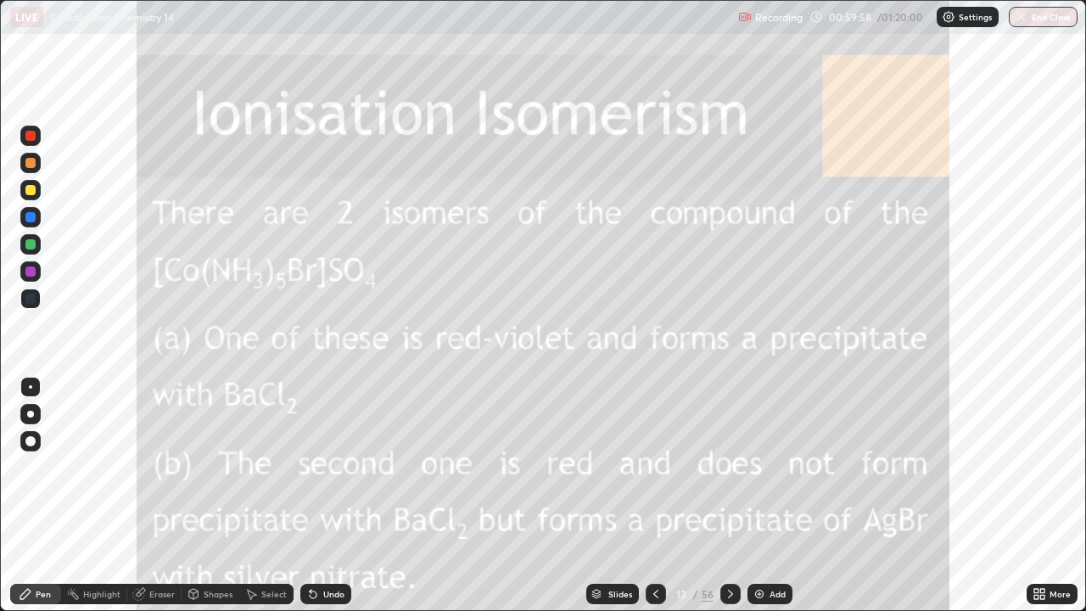
click at [654, 495] on icon at bounding box center [656, 594] width 14 height 14
click at [655, 495] on icon at bounding box center [655, 594] width 5 height 8
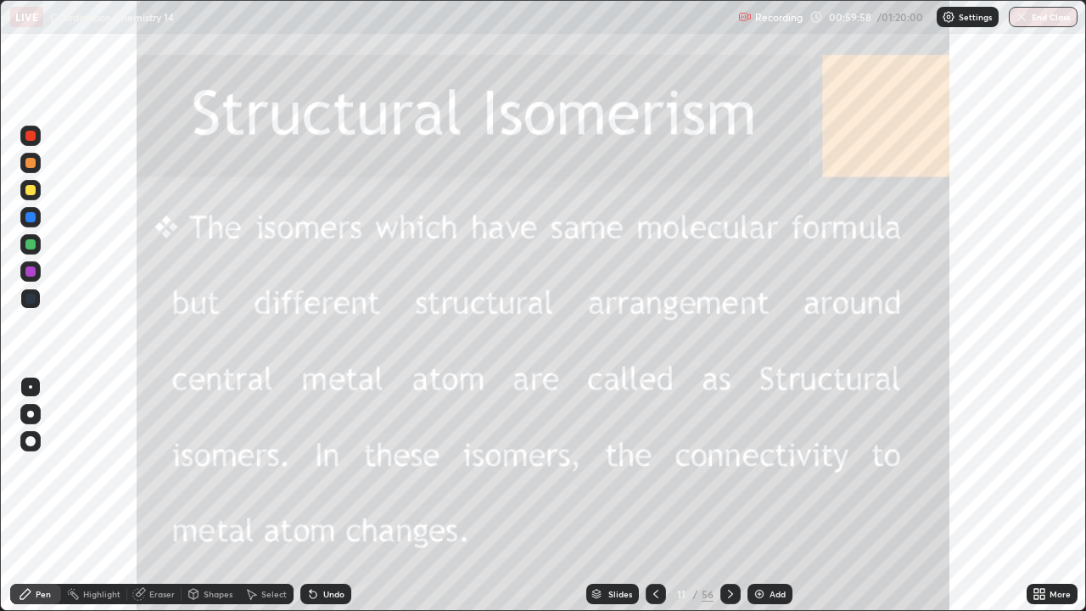
click at [654, 495] on icon at bounding box center [656, 594] width 14 height 14
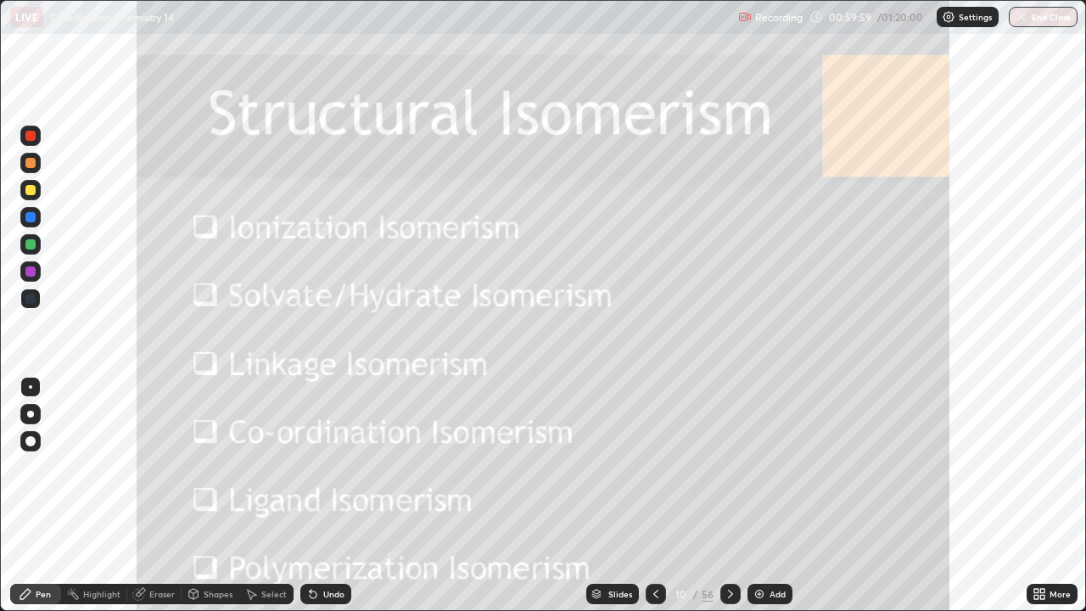
click at [654, 495] on icon at bounding box center [656, 594] width 14 height 14
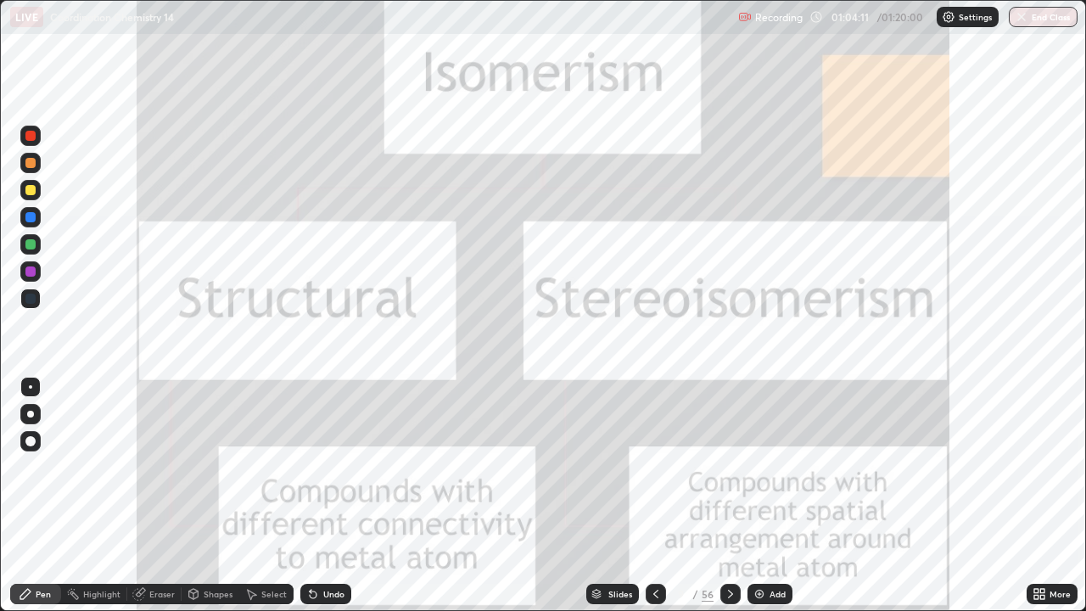
click at [736, 495] on div at bounding box center [730, 594] width 20 height 20
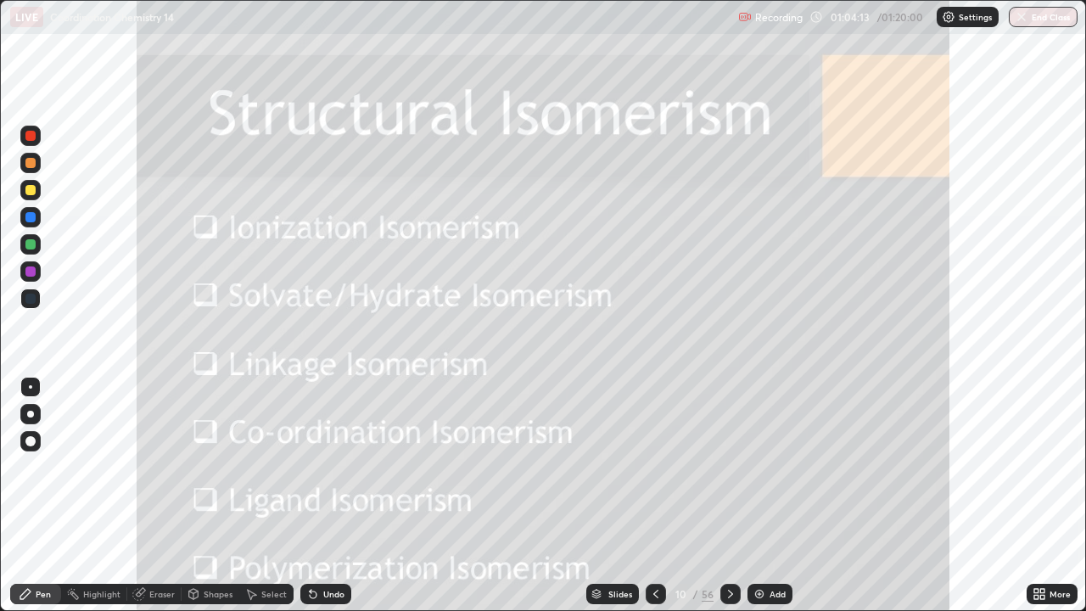
click at [728, 495] on icon at bounding box center [731, 594] width 14 height 14
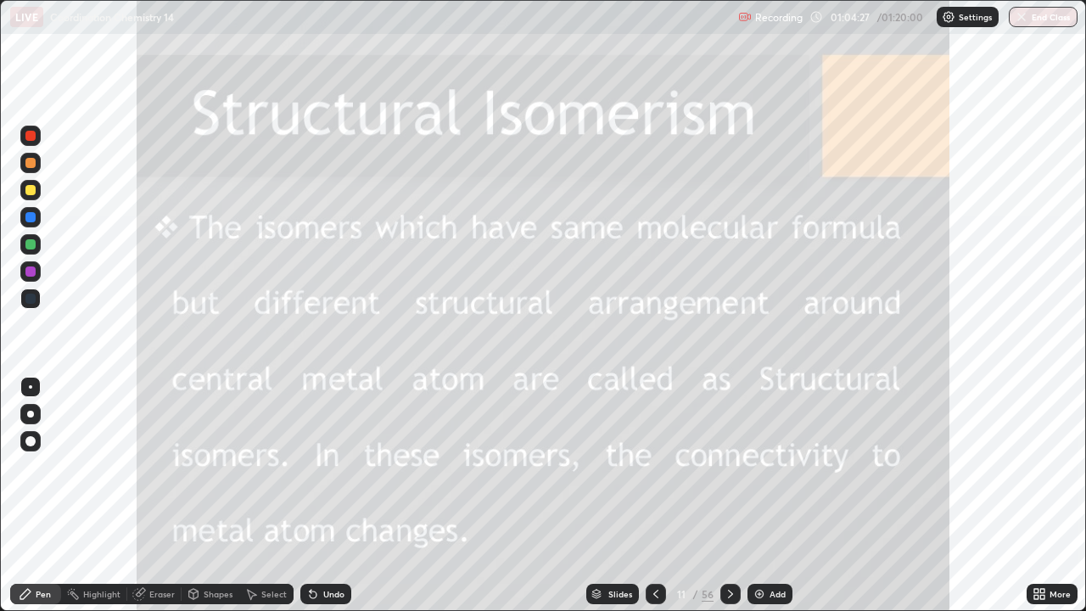
click at [646, 495] on div at bounding box center [656, 594] width 20 height 20
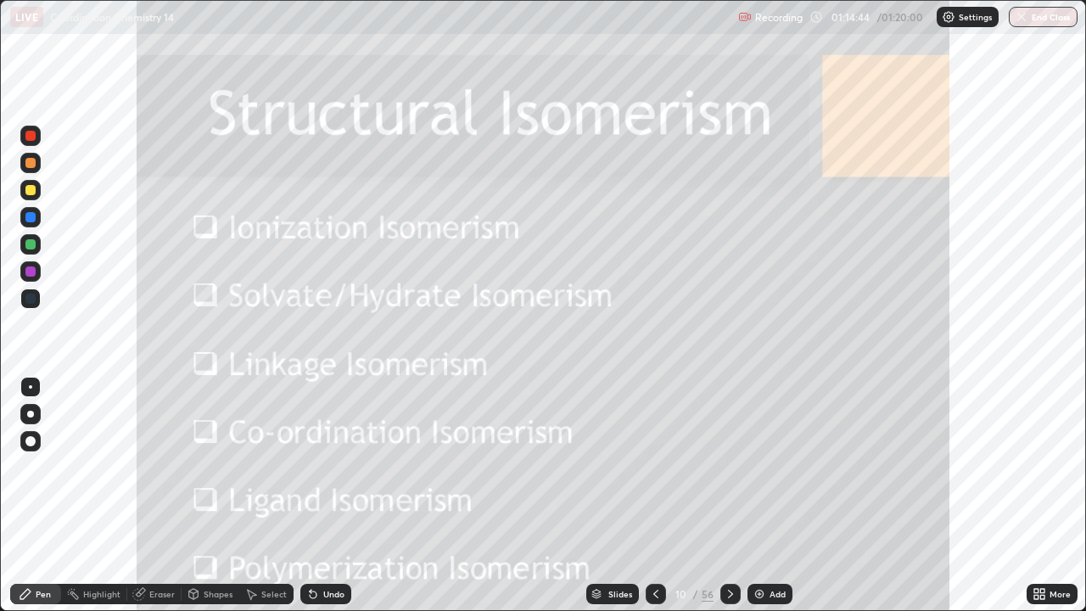
click at [1044, 18] on button "End Class" at bounding box center [1043, 17] width 69 height 20
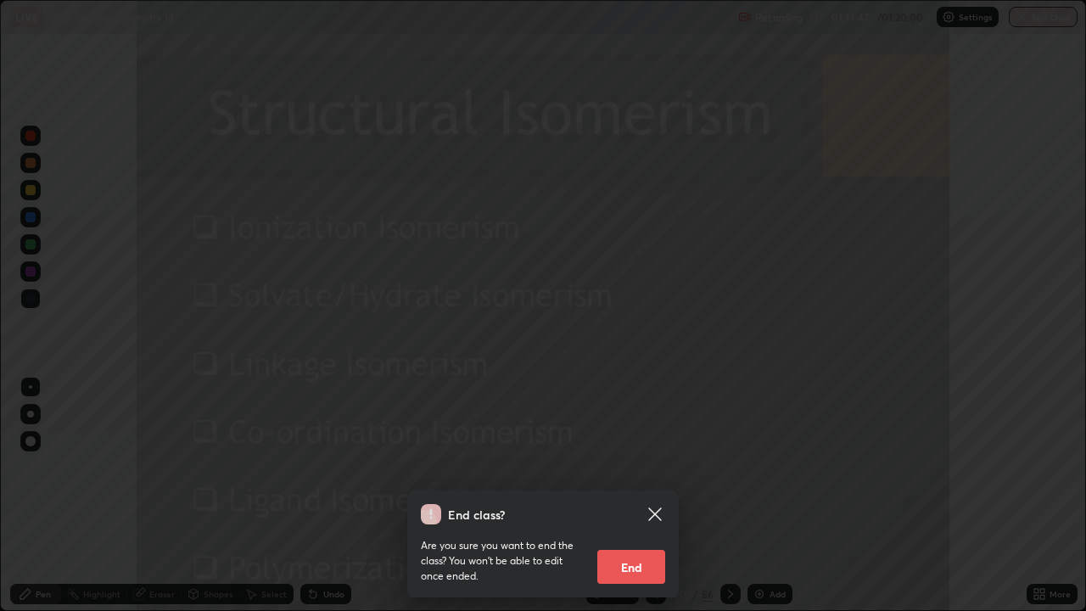
click at [641, 495] on button "End" at bounding box center [631, 567] width 68 height 34
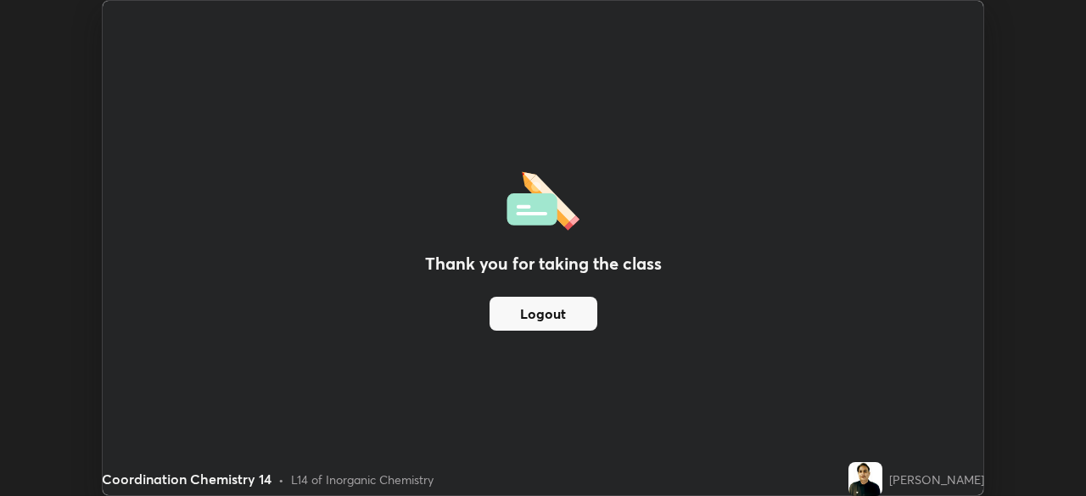
scroll to position [84344, 83754]
